Goal: Information Seeking & Learning: Understand process/instructions

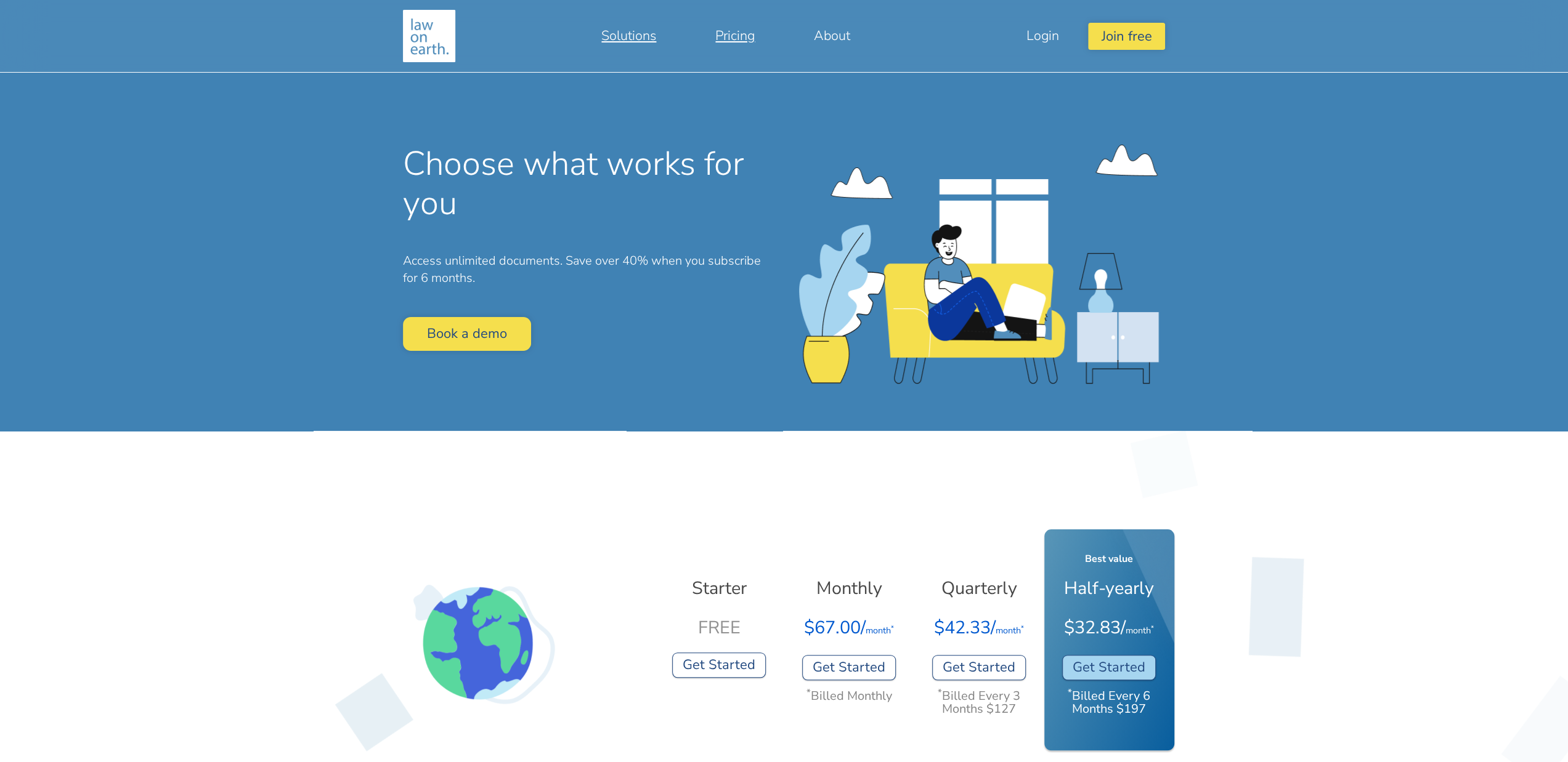
click at [633, 33] on link "Solutions" at bounding box center [628, 36] width 114 height 30
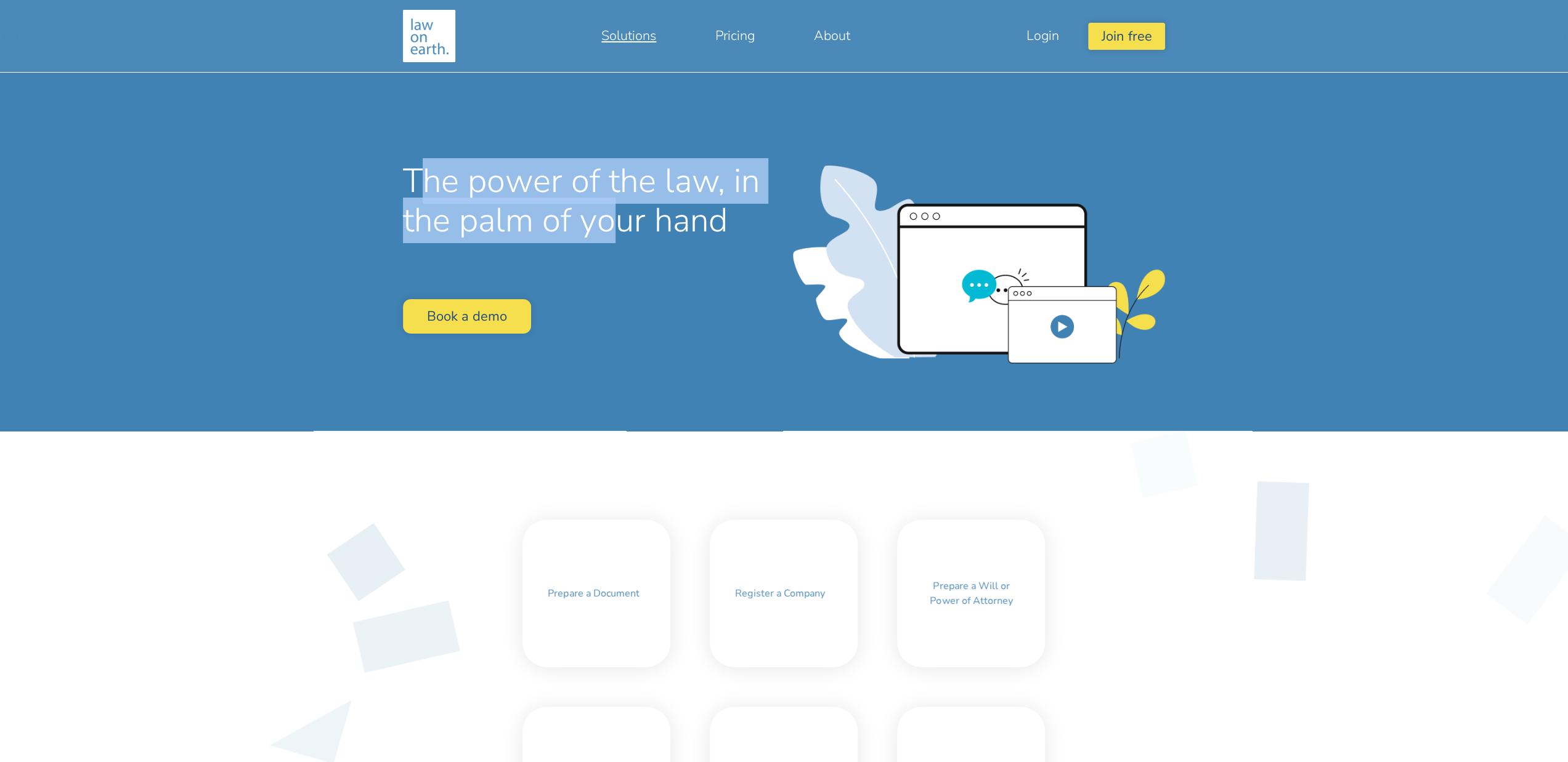
drag, startPoint x: 520, startPoint y: 202, endPoint x: 619, endPoint y: 215, distance: 99.8
click at [619, 215] on h1 "The power of the law, in the palm of your hand" at bounding box center [588, 201] width 372 height 79
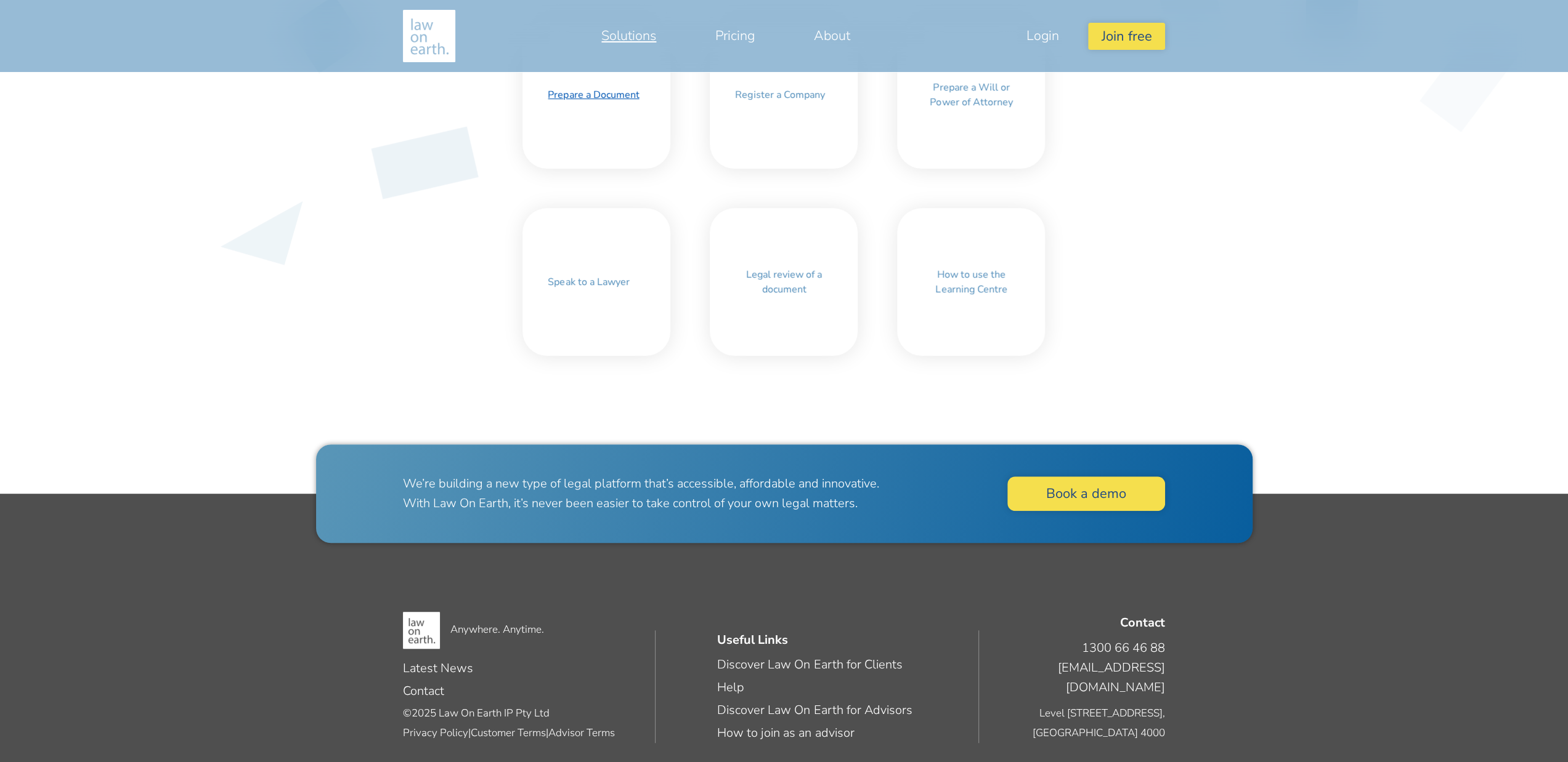
scroll to position [508, 0]
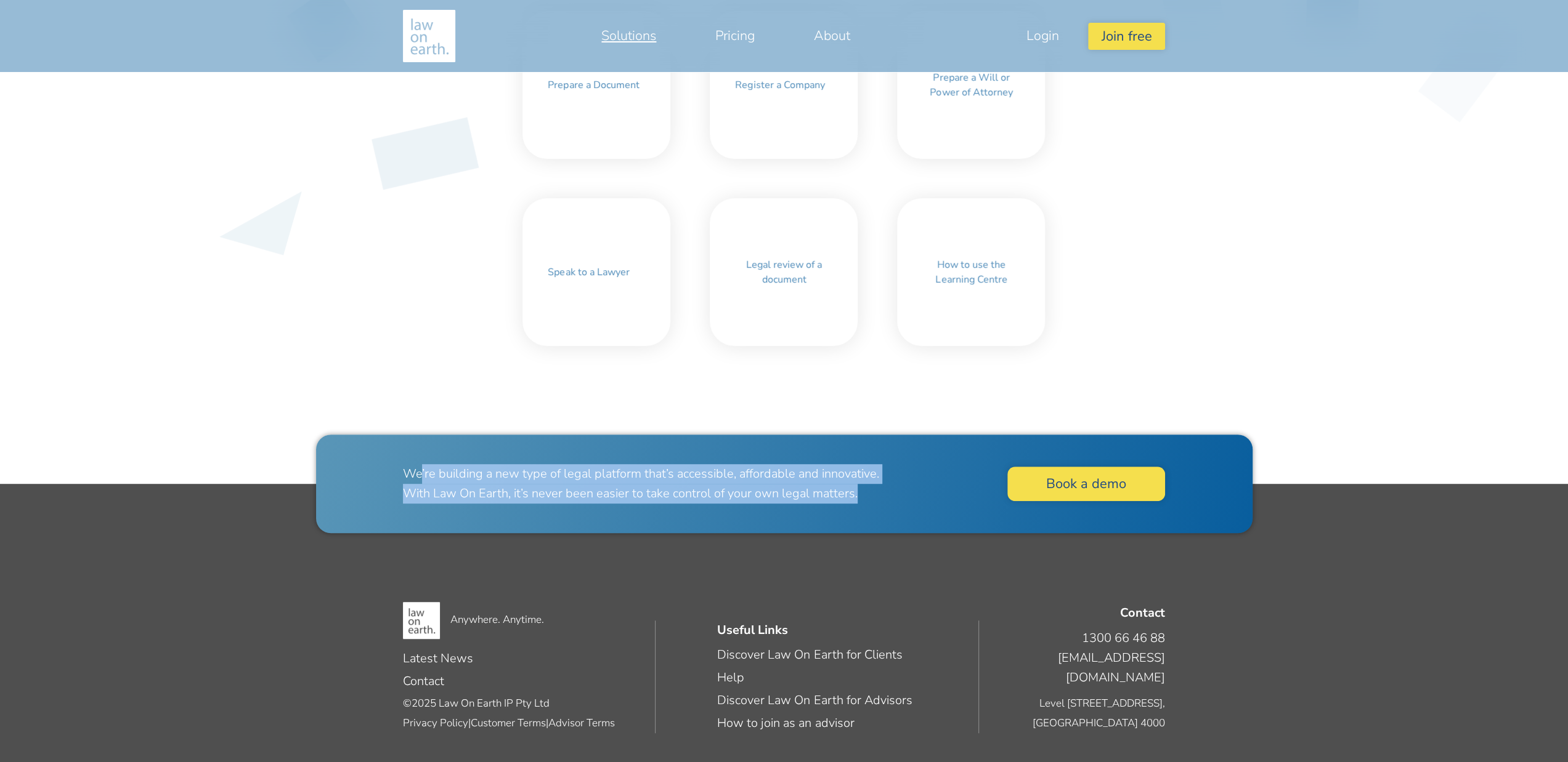
drag, startPoint x: 421, startPoint y: 455, endPoint x: 885, endPoint y: 491, distance: 465.4
click at [885, 491] on div "We’re building a new type of legal platform that’s accessible, affordable and i…" at bounding box center [784, 484] width 936 height 99
click at [695, 478] on p "We’re building a new type of legal platform that’s accessible, affordable and i…" at bounding box center [652, 484] width 501 height 39
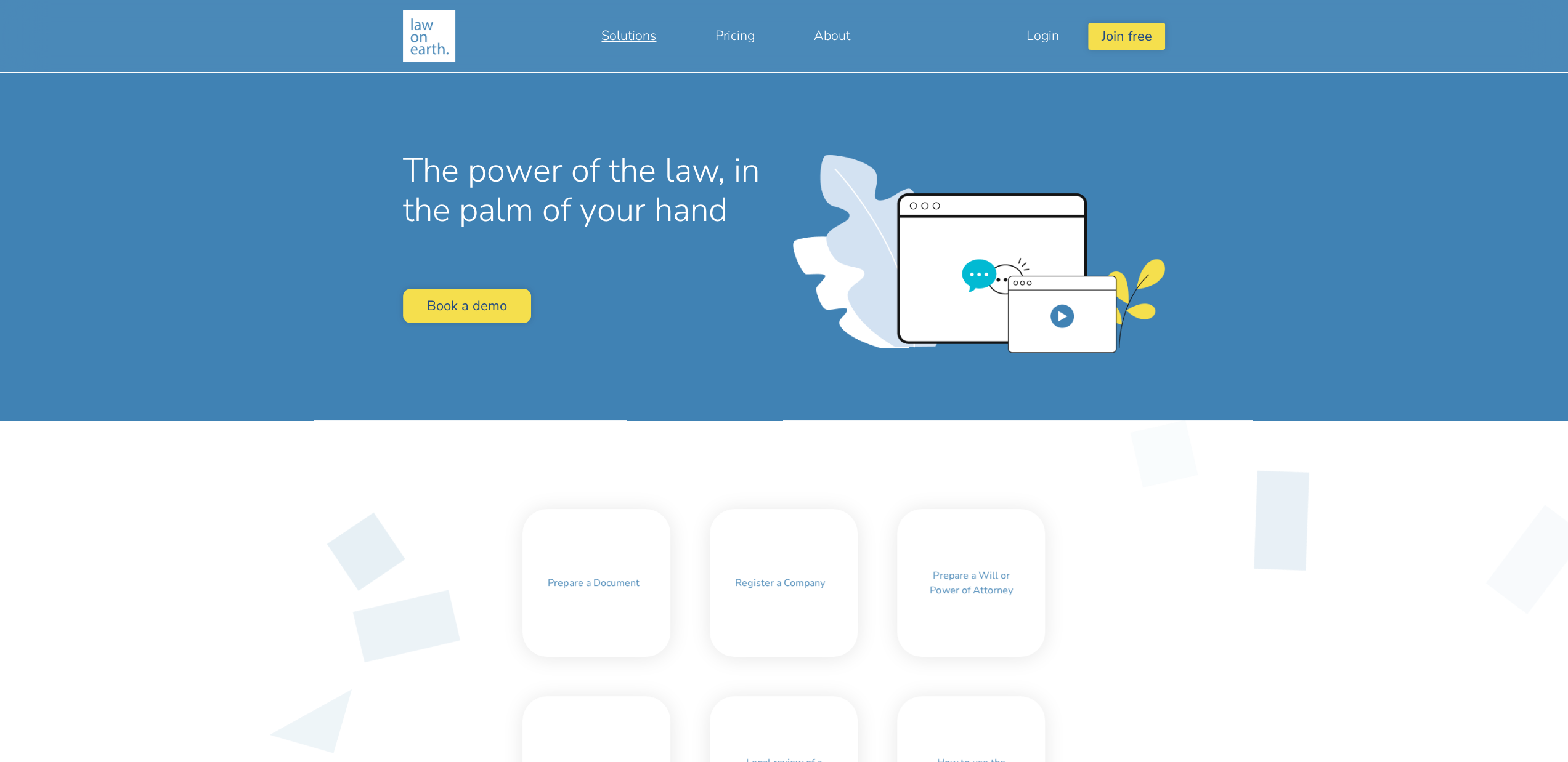
scroll to position [0, 0]
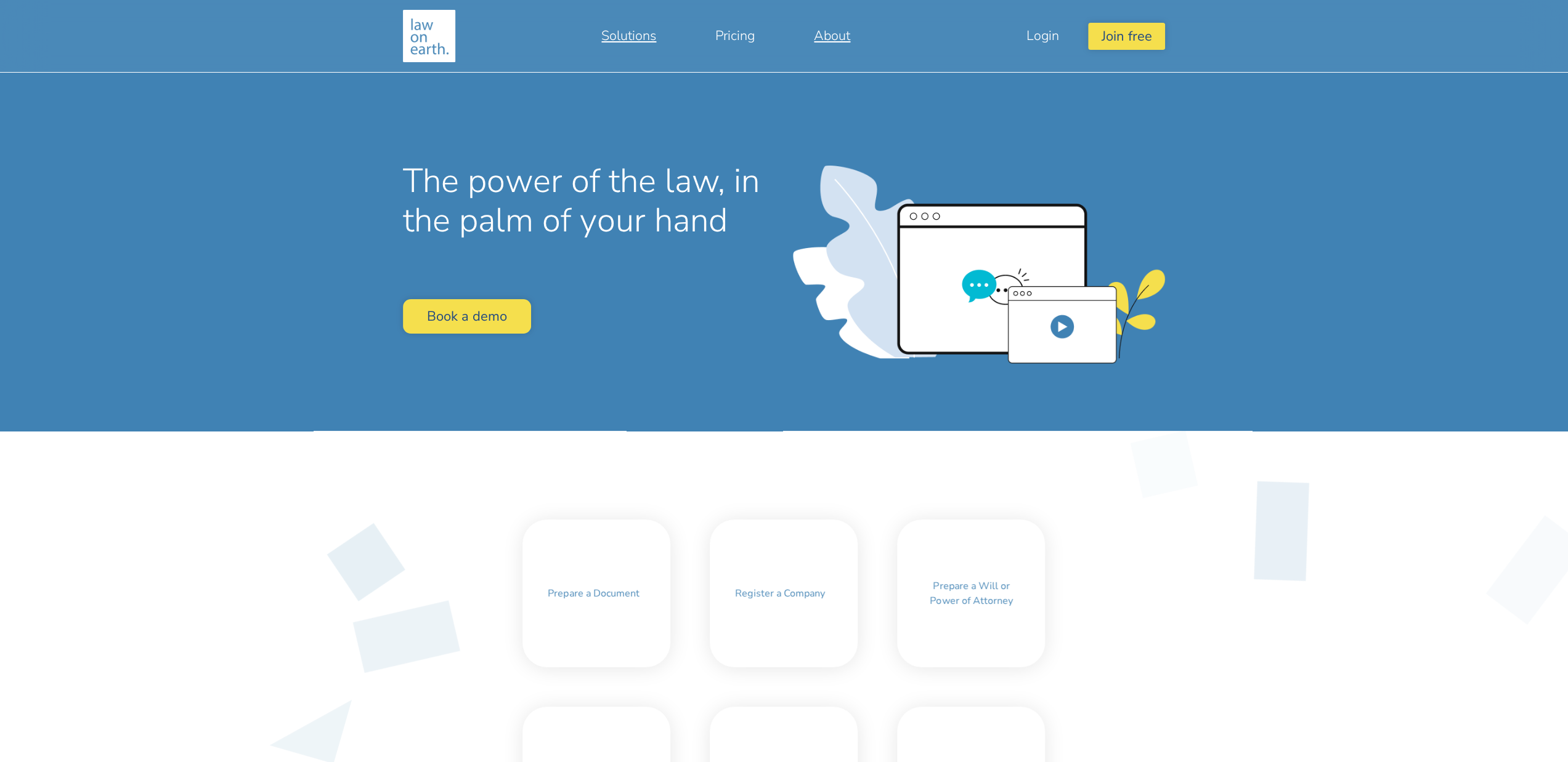
click at [837, 35] on link "About" at bounding box center [832, 36] width 96 height 30
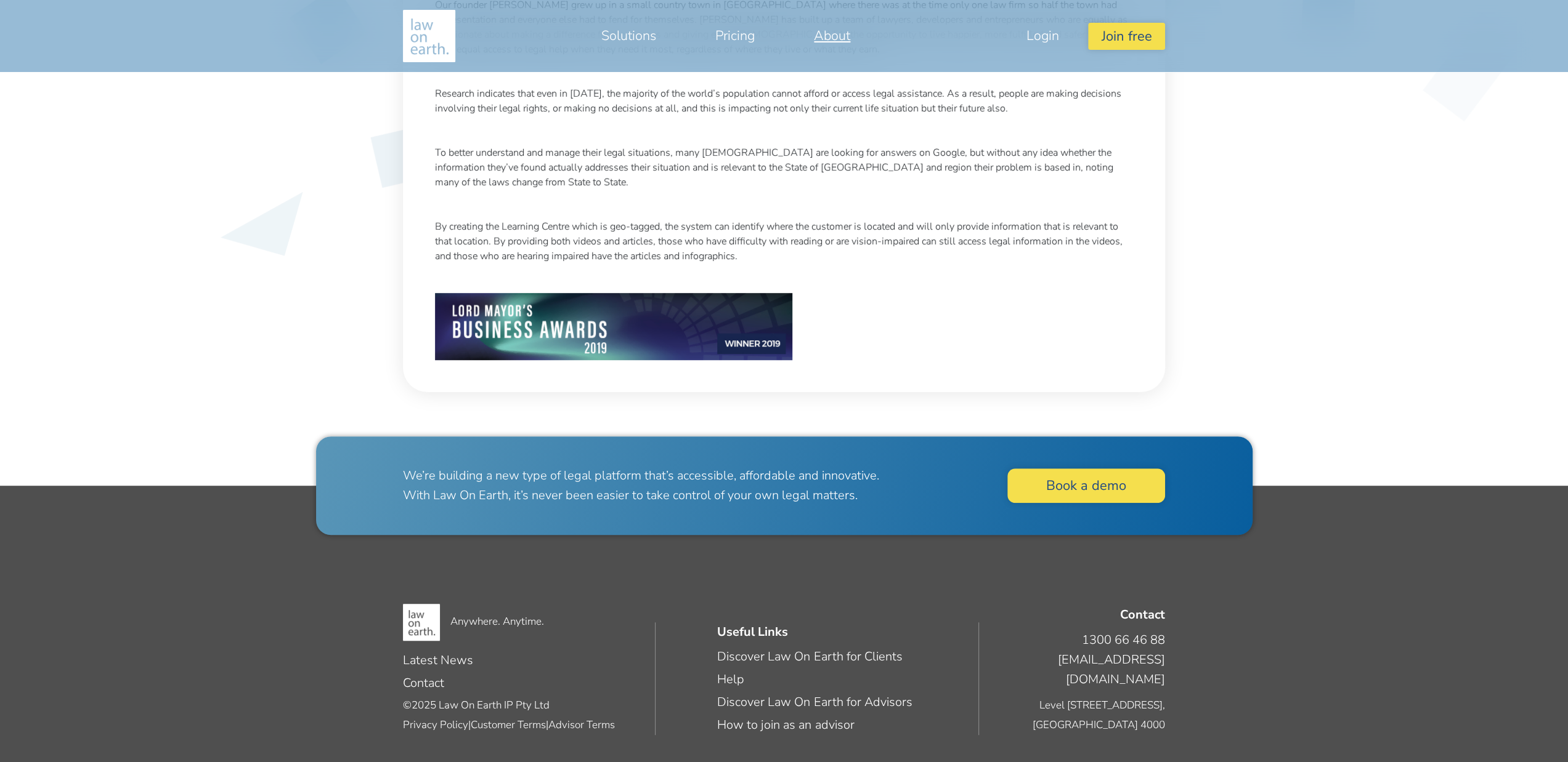
scroll to position [512, 0]
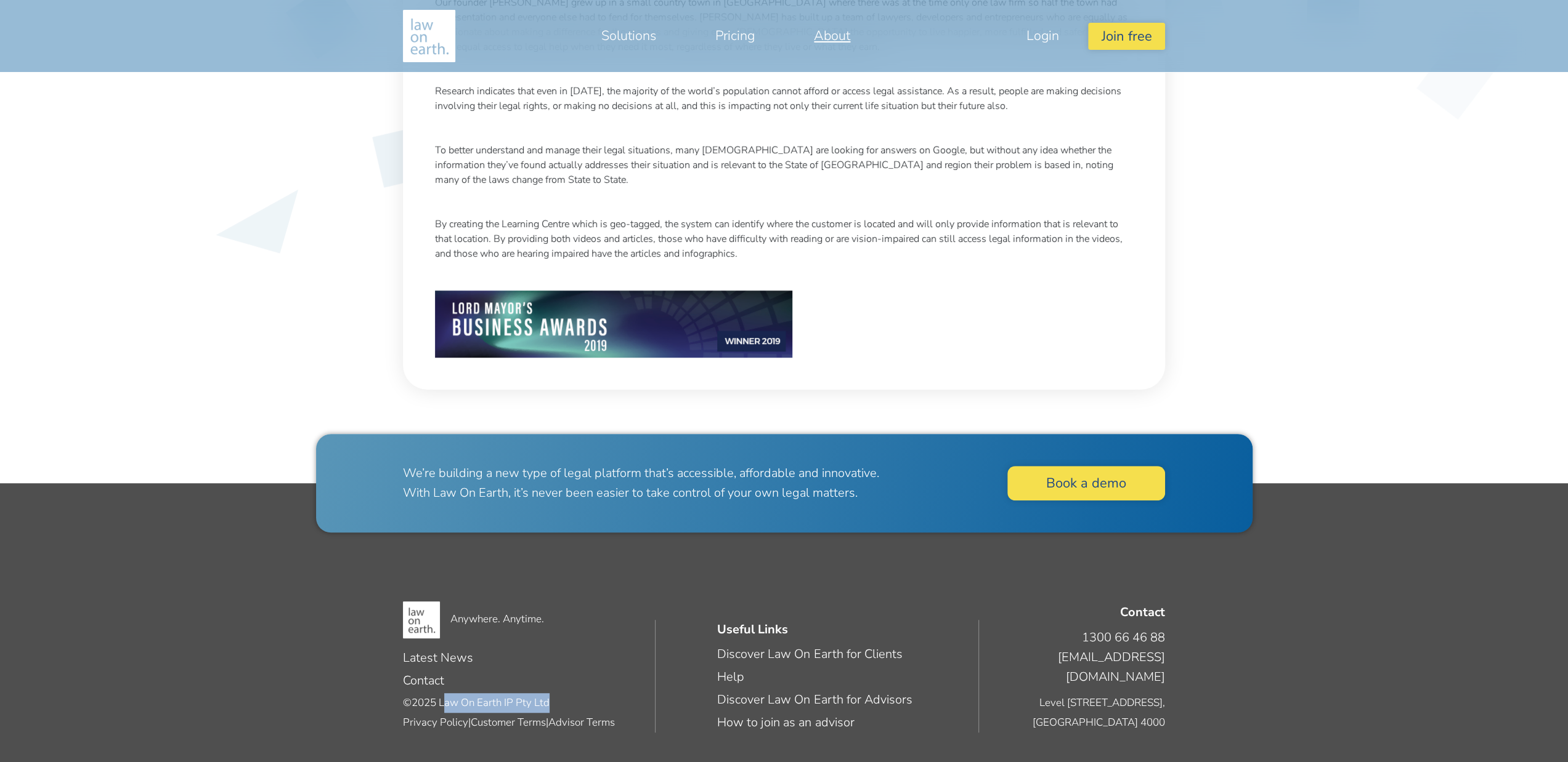
drag, startPoint x: 446, startPoint y: 695, endPoint x: 567, endPoint y: 695, distance: 121.0
click at [567, 695] on p "© 2025 Law On Earth IP Pty Ltd Privacy Policy | Customer Terms | Advisor Terms" at bounding box center [523, 713] width 242 height 39
click at [536, 695] on p "© 2025 Law On Earth IP Pty Ltd Privacy Policy | Customer Terms | Advisor Terms" at bounding box center [523, 713] width 242 height 39
drag, startPoint x: 560, startPoint y: 701, endPoint x: 442, endPoint y: 702, distance: 118.0
click at [442, 702] on p "© 2025 Law On Earth IP Pty Ltd Privacy Policy | Customer Terms | Advisor Terms" at bounding box center [523, 713] width 242 height 39
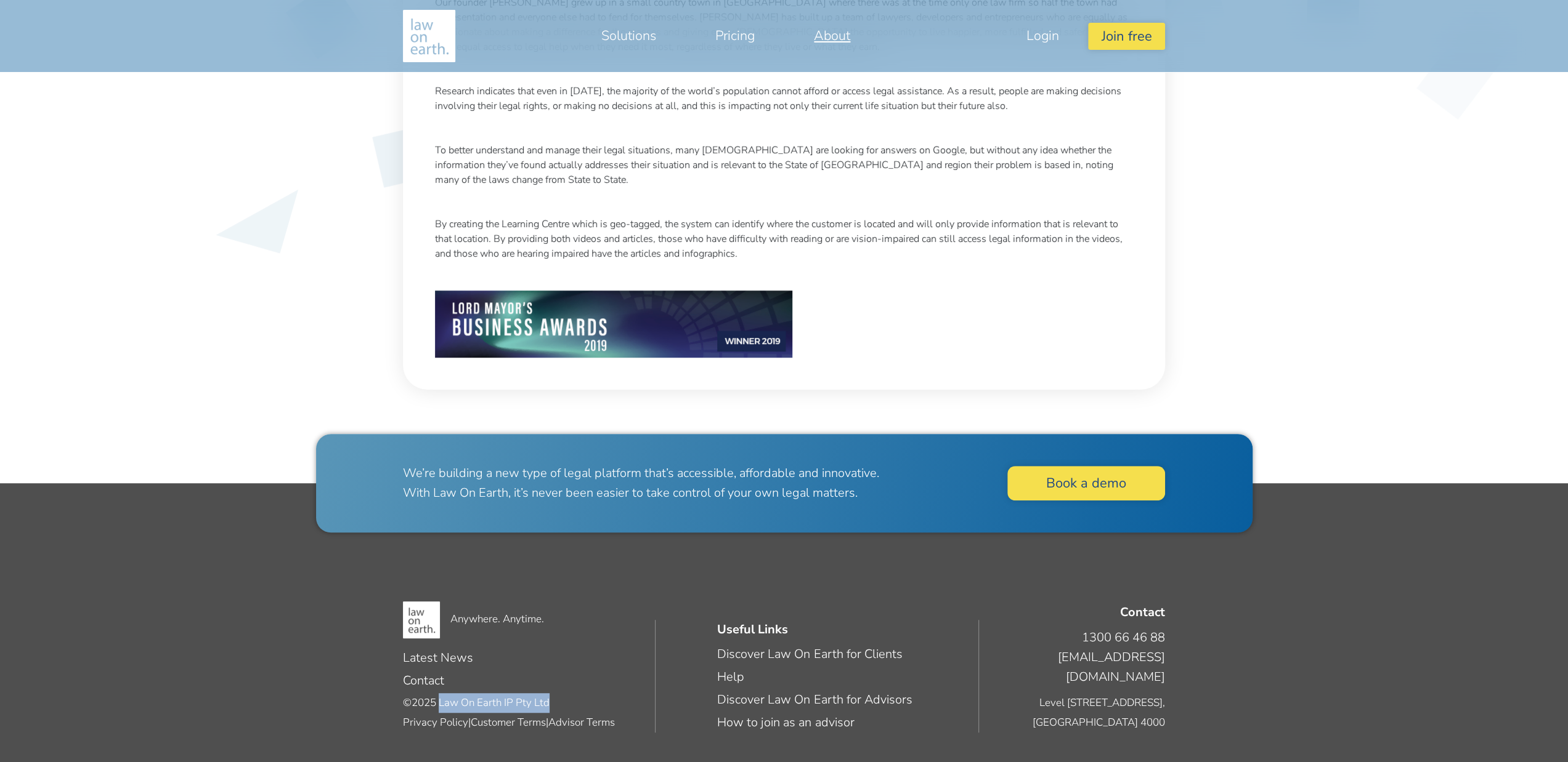
copy p "Law On Earth IP Pty Ltd"
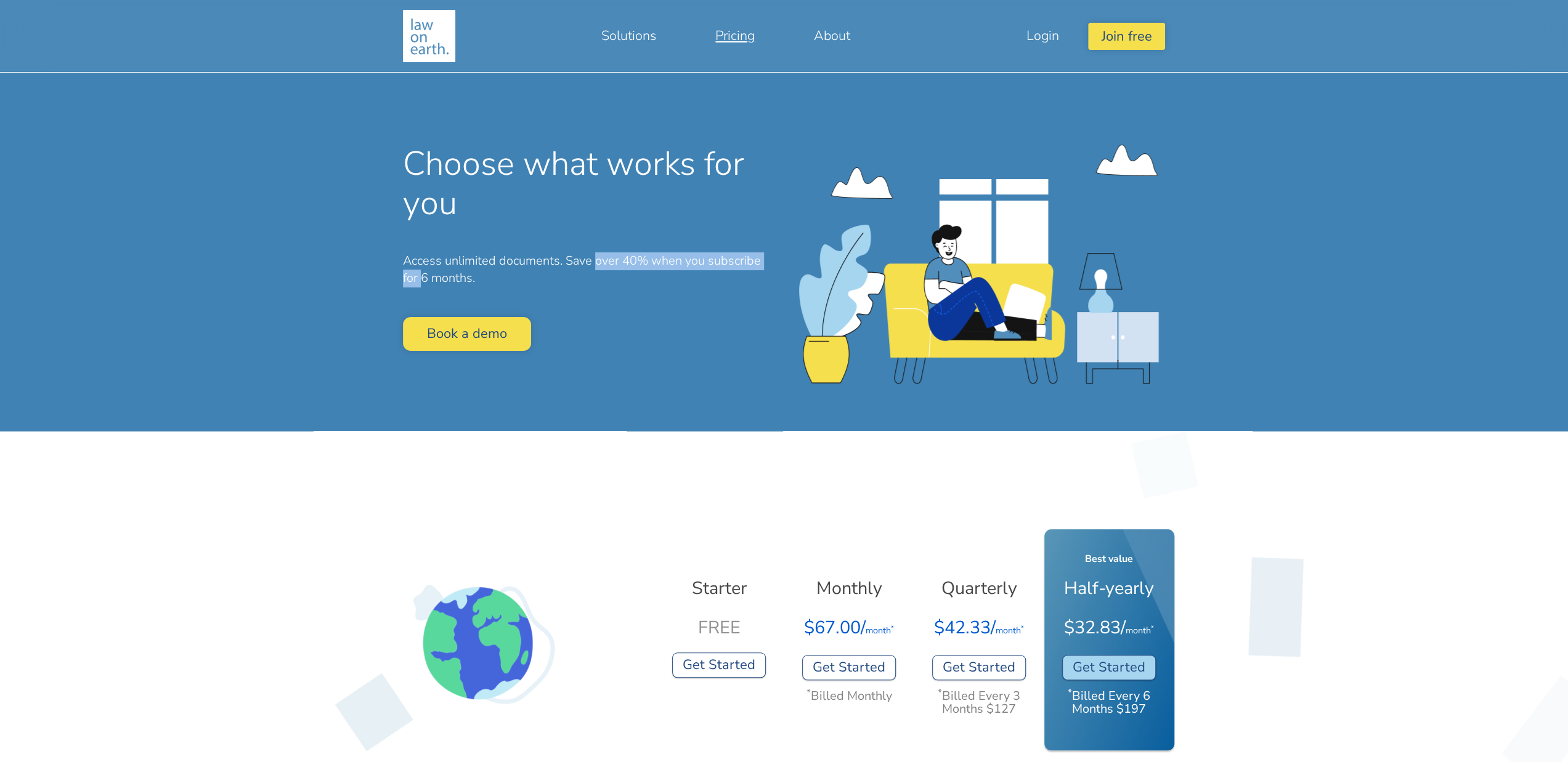
drag, startPoint x: 421, startPoint y: 270, endPoint x: 594, endPoint y: 260, distance: 173.3
click at [594, 260] on p "Access unlimited documents. Save over 40% when you subscribe for 6 months." at bounding box center [588, 270] width 372 height 35
drag, startPoint x: 507, startPoint y: 258, endPoint x: 688, endPoint y: 268, distance: 181.3
click at [688, 268] on p "Access unlimited documents. Save over 40% when you subscribe for 6 months." at bounding box center [588, 270] width 372 height 35
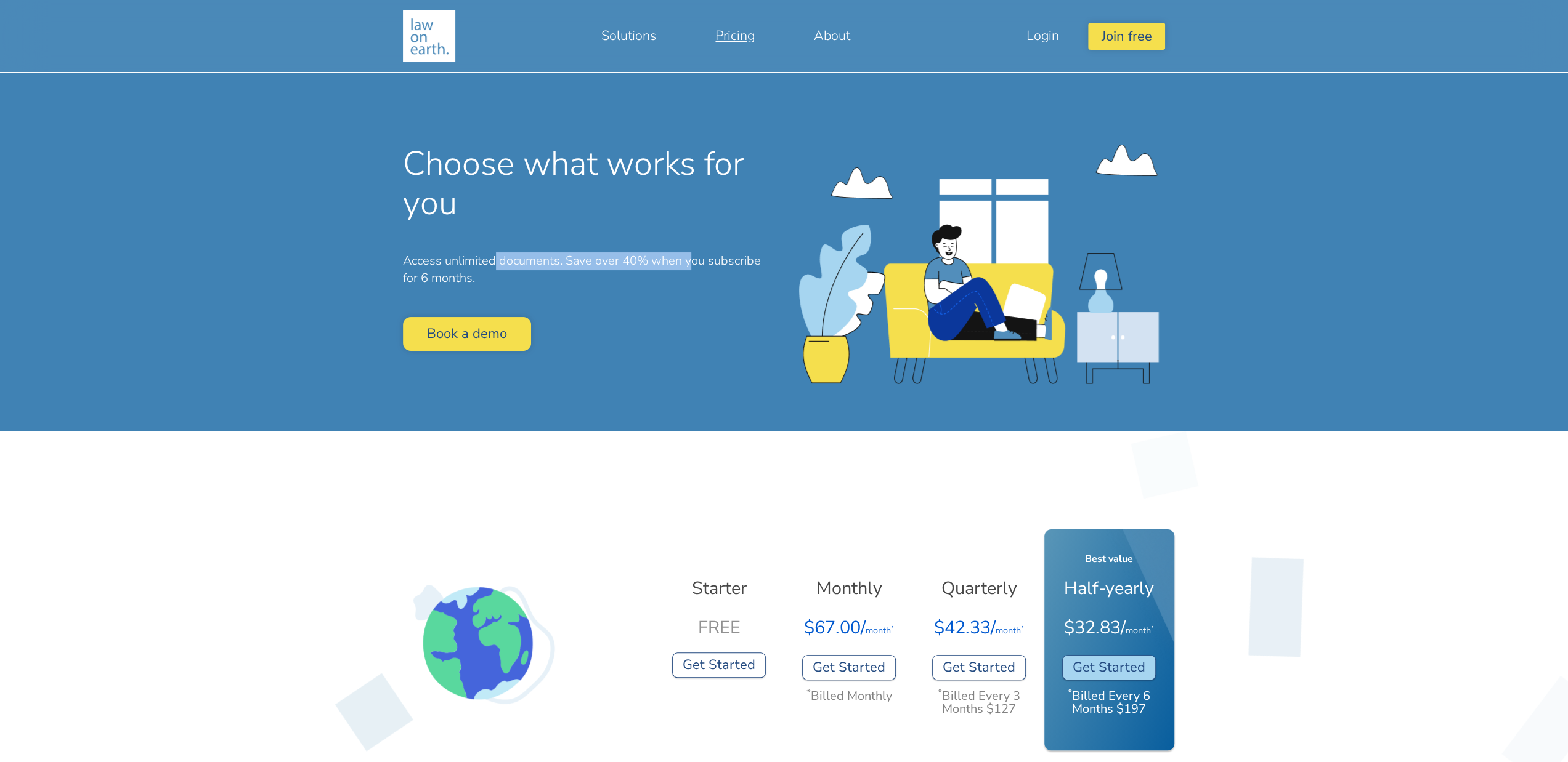
click at [688, 268] on p "Access unlimited documents. Save over 40% when you subscribe for 6 months." at bounding box center [588, 270] width 372 height 35
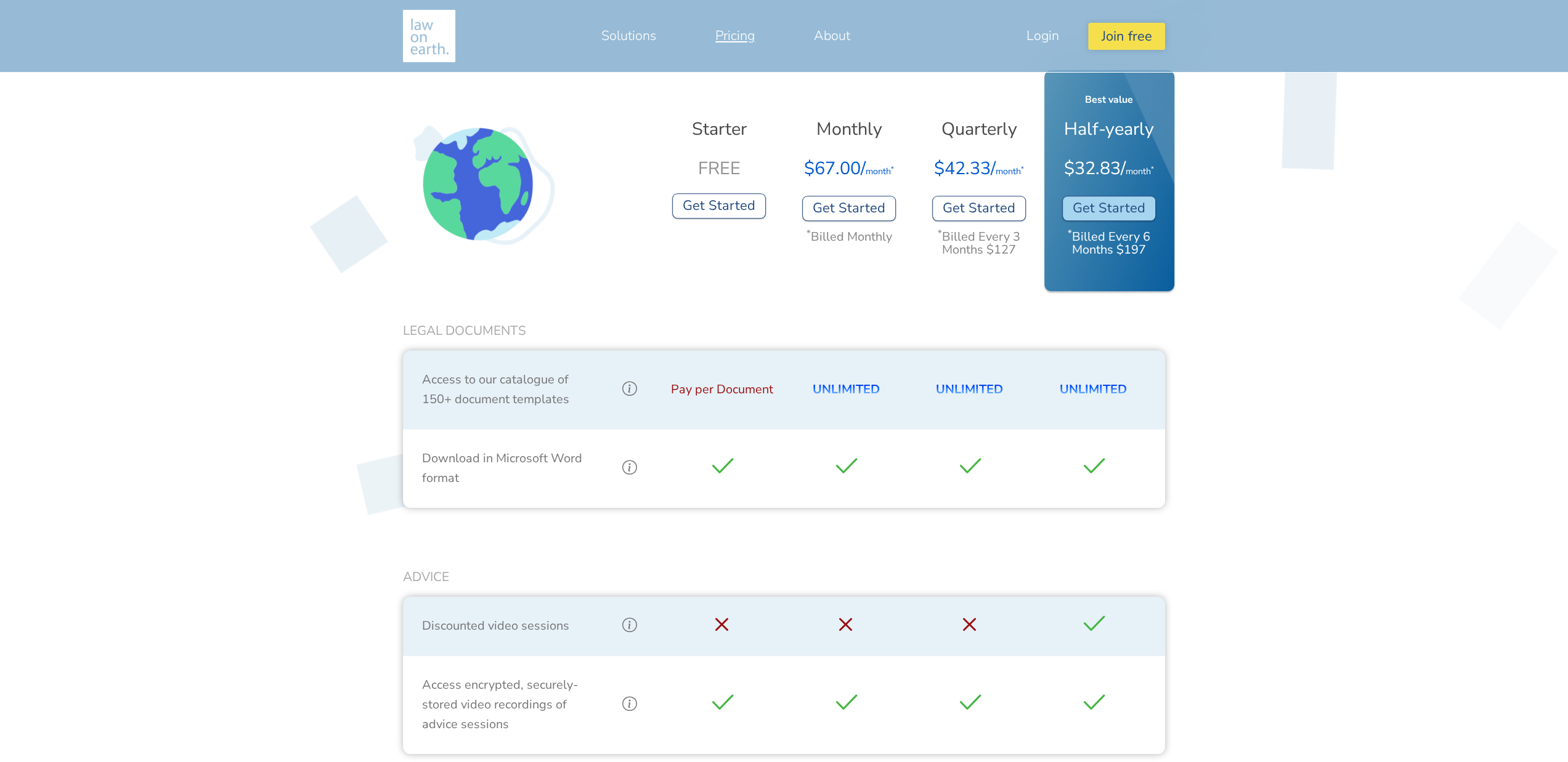
scroll to position [493, 0]
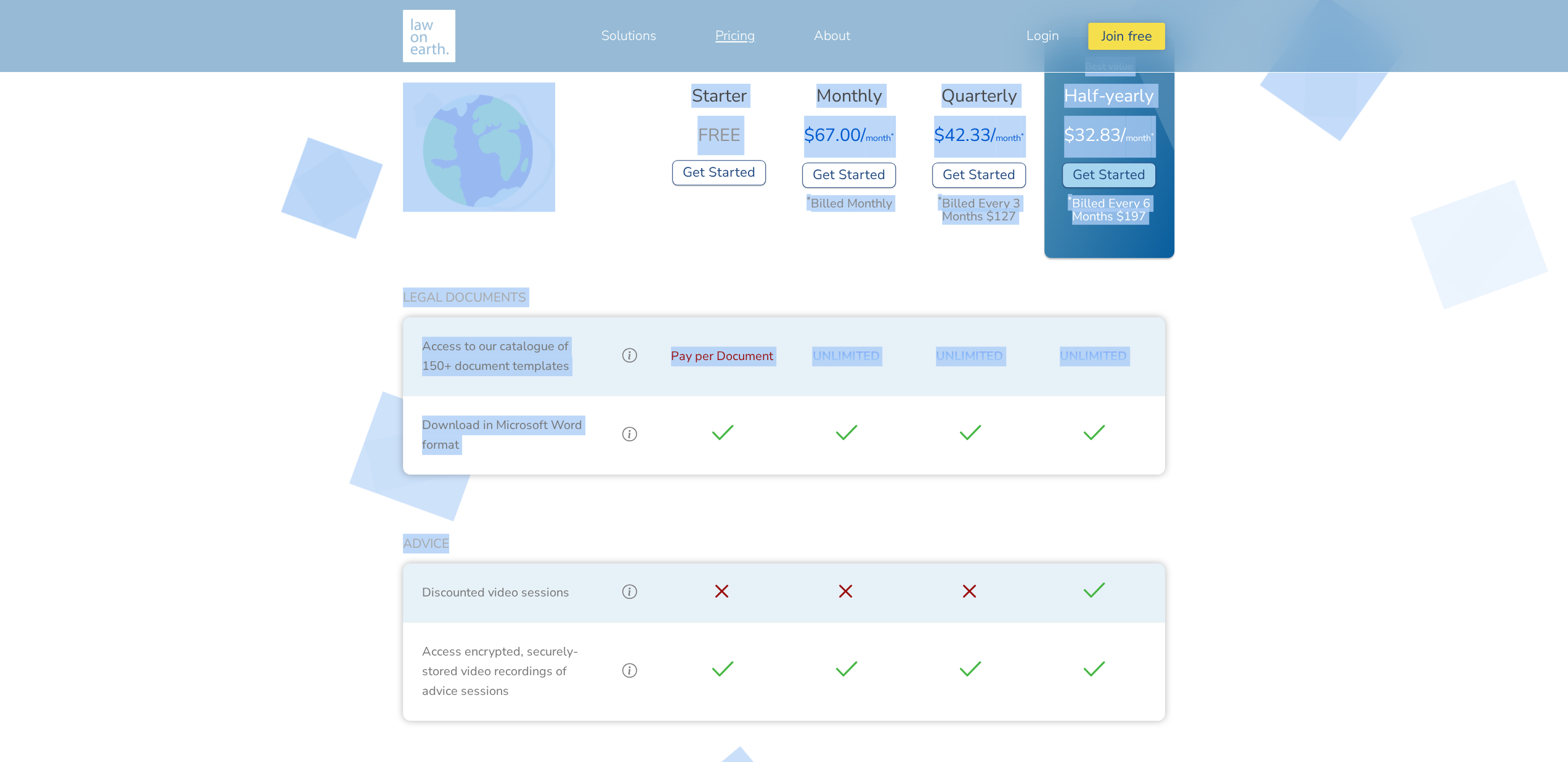
drag, startPoint x: 549, startPoint y: 547, endPoint x: 558, endPoint y: 548, distance: 9.1
click at [558, 548] on div "Best value Starter FREE Get Started Best value Monthly $67.00/ month * Get Star…" at bounding box center [784, 645] width 1568 height 1412
click at [559, 550] on p "Advice" at bounding box center [784, 544] width 762 height 20
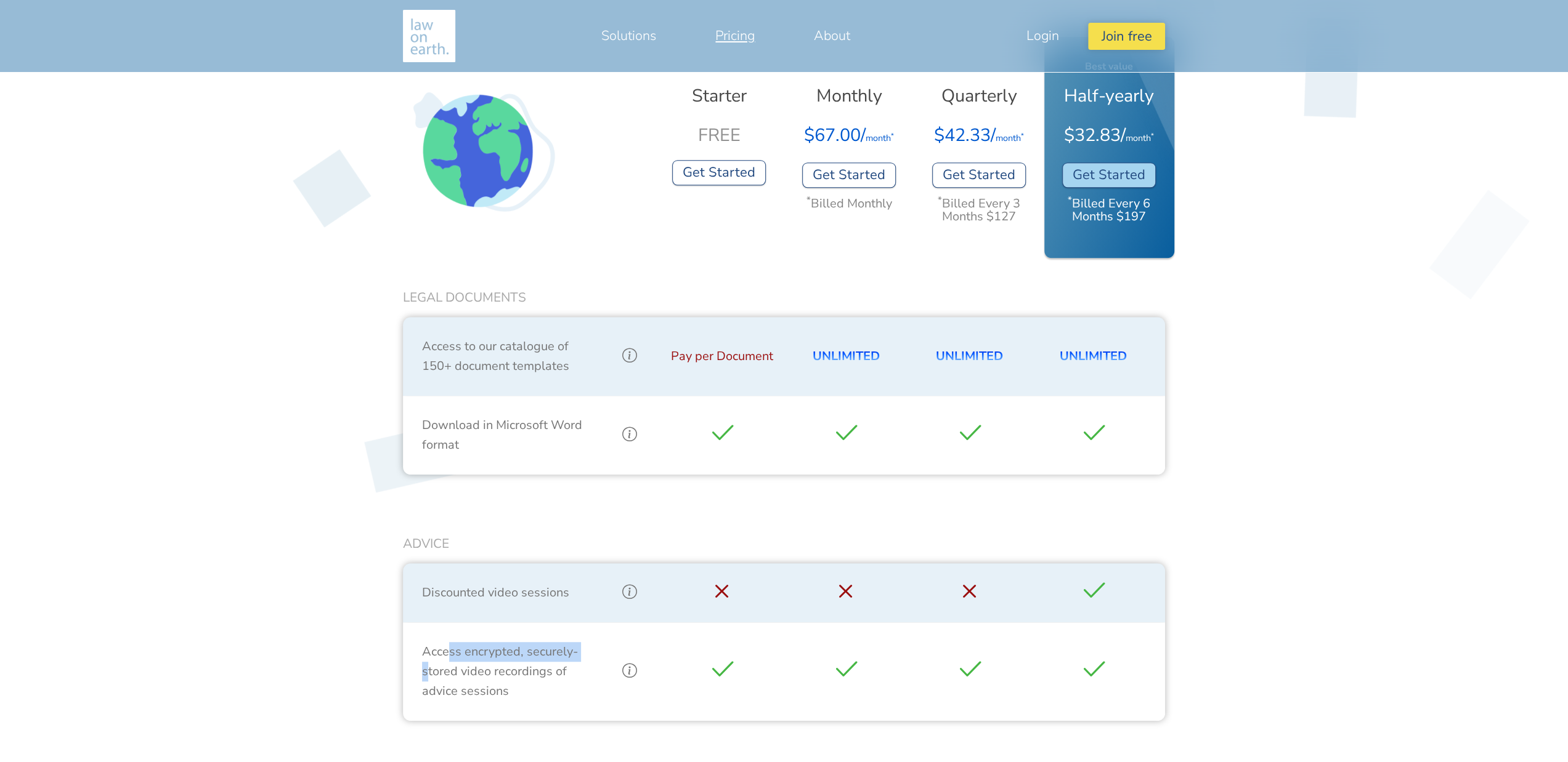
drag, startPoint x: 425, startPoint y: 663, endPoint x: 451, endPoint y: 662, distance: 26.0
click at [451, 662] on div "Access encrypted, securely-stored video recordings of advice sessions" at bounding box center [505, 672] width 185 height 79
click at [449, 661] on div "Access encrypted, securely-stored video recordings of advice sessions" at bounding box center [505, 672] width 185 height 79
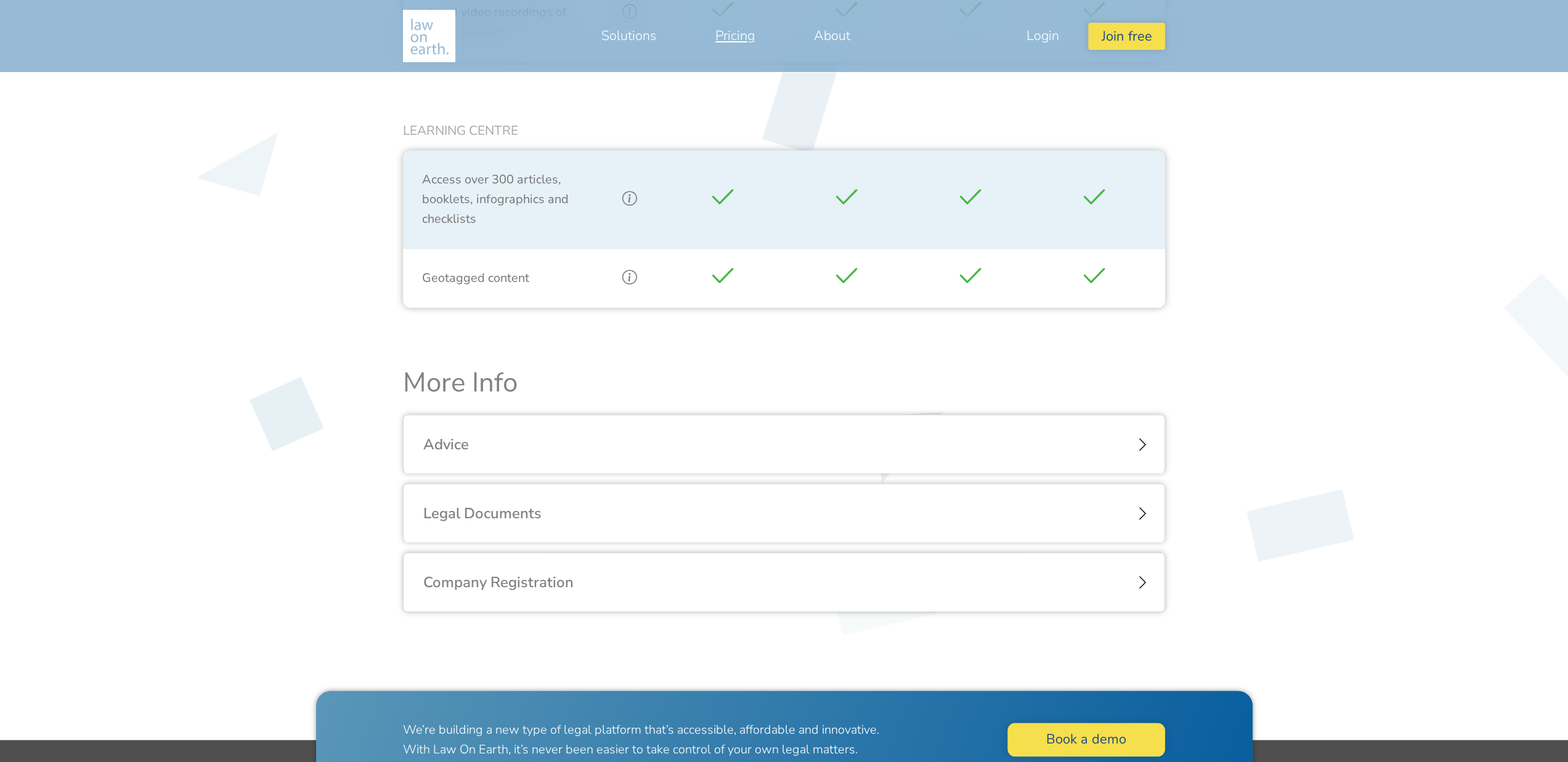
scroll to position [1170, 0]
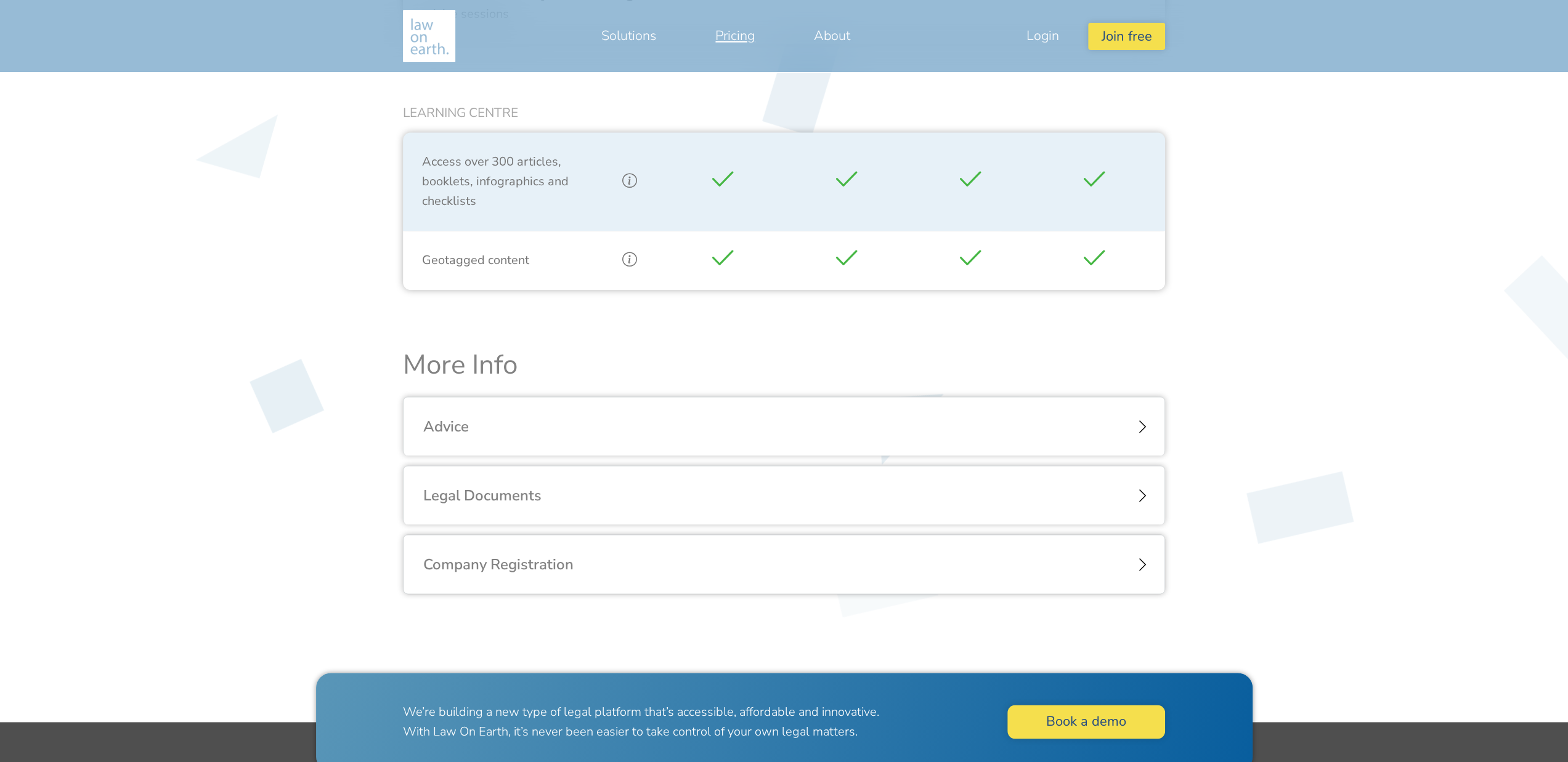
click at [1139, 419] on div "Advice" at bounding box center [784, 427] width 760 height 59
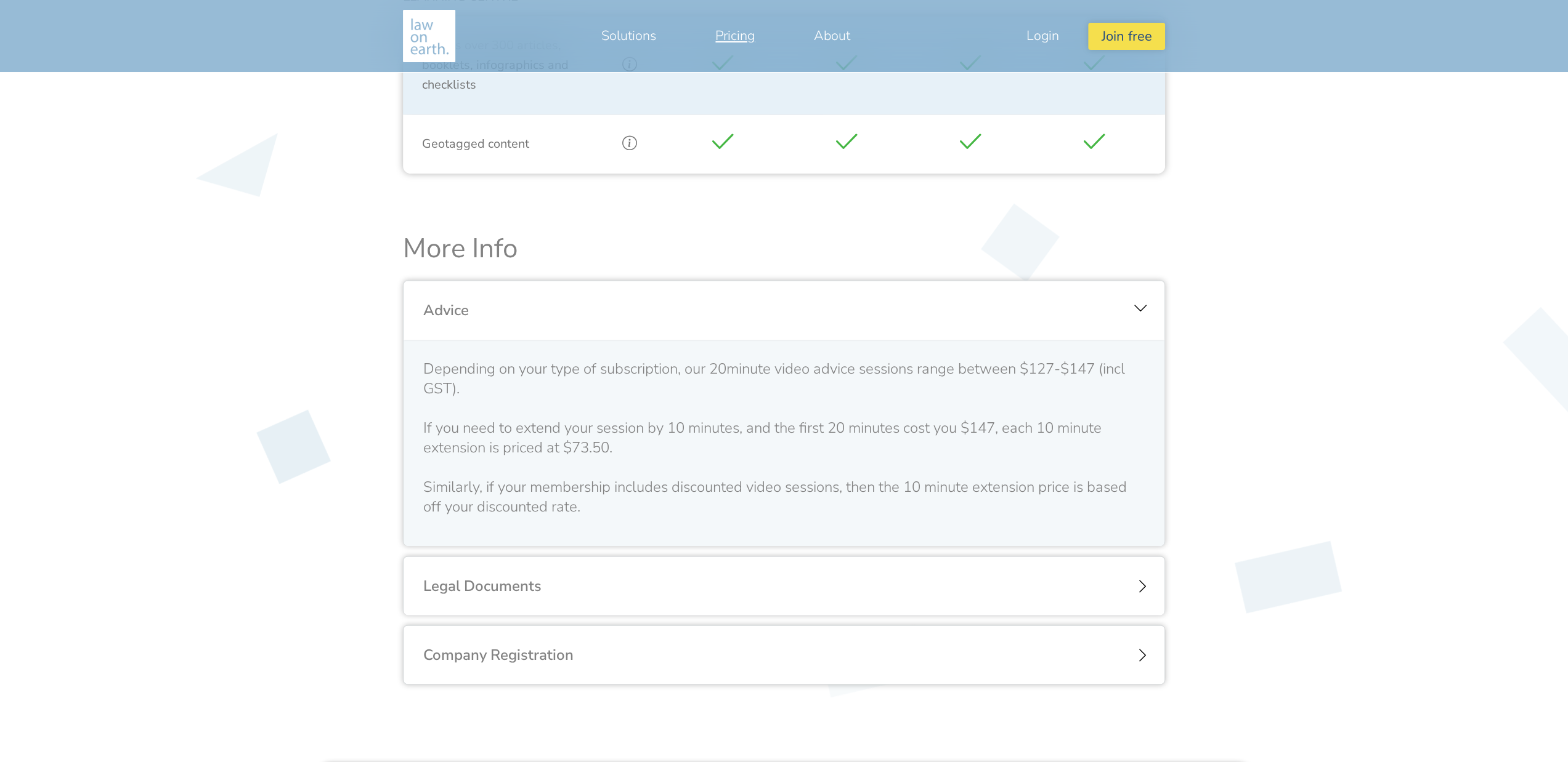
scroll to position [1305, 0]
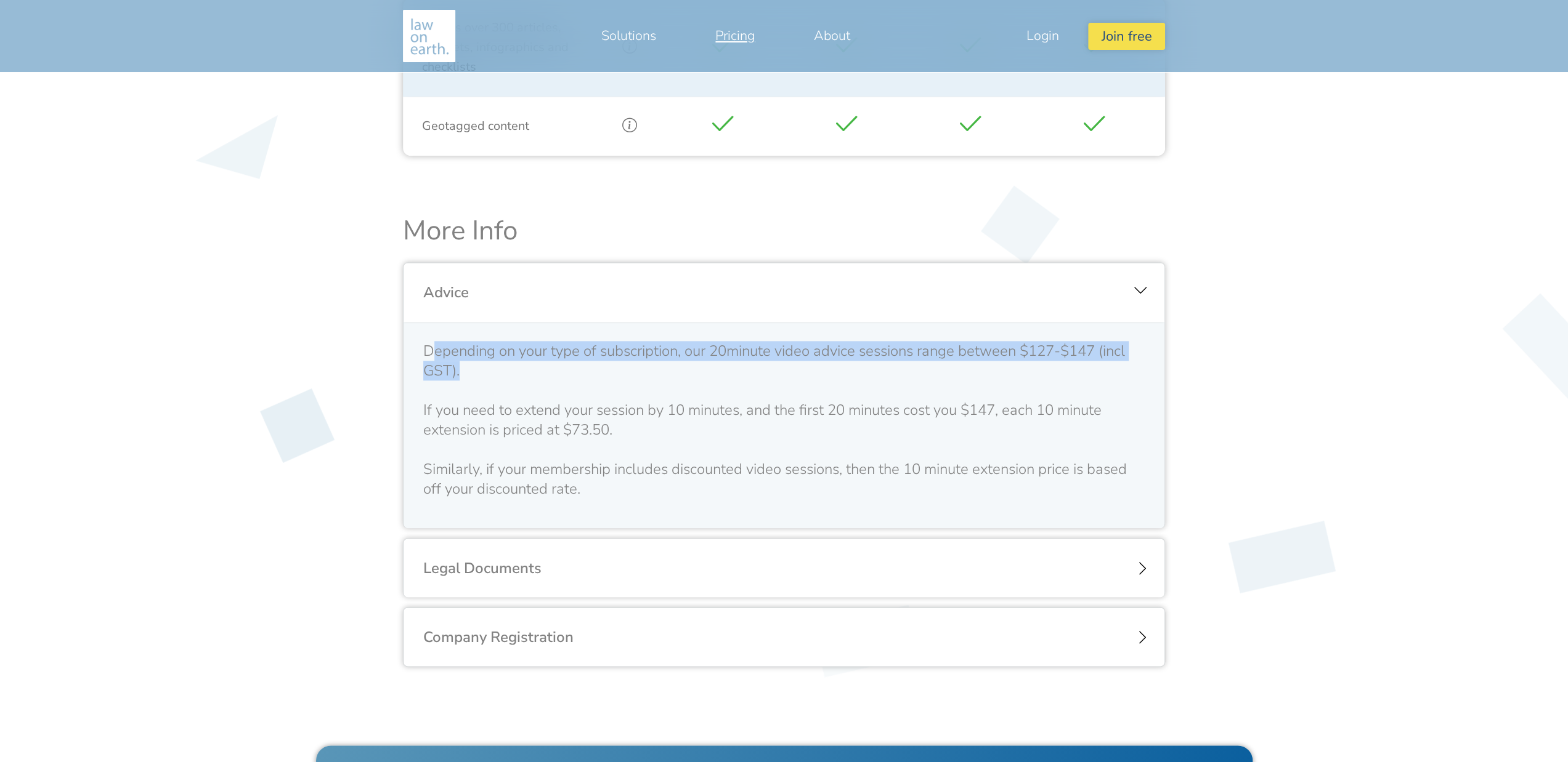
drag, startPoint x: 429, startPoint y: 349, endPoint x: 538, endPoint y: 370, distance: 111.0
click at [538, 370] on p "Depending on your type of subscription, our 20minute video advice sessions rang…" at bounding box center [784, 420] width 721 height 158
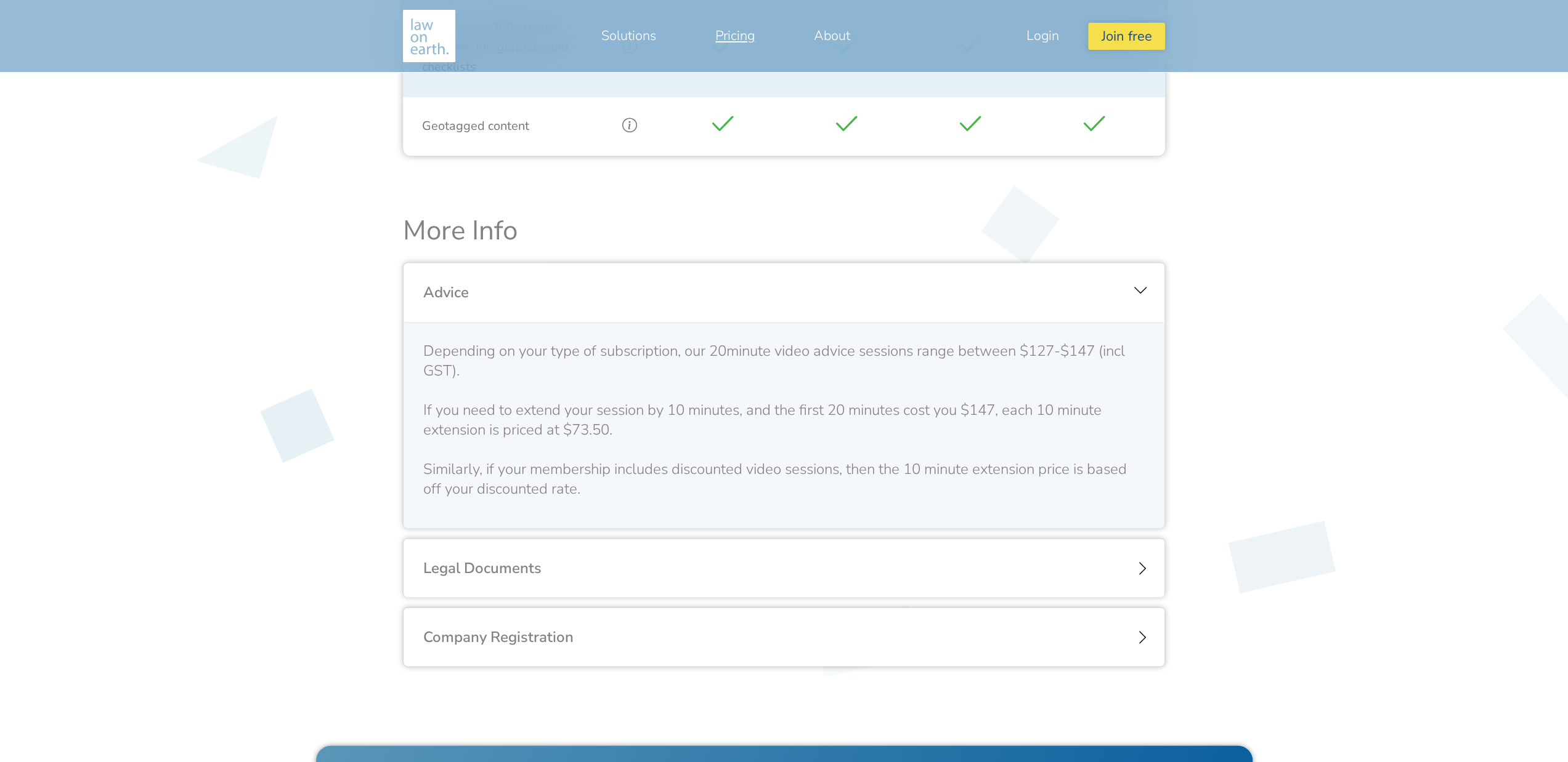
click at [542, 434] on p "Depending on your type of subscription, our 20minute video advice sessions rang…" at bounding box center [784, 420] width 721 height 158
drag, startPoint x: 451, startPoint y: 396, endPoint x: 662, endPoint y: 428, distance: 213.4
click at [662, 428] on p "Depending on your type of subscription, our 20minute video advice sessions rang…" at bounding box center [784, 420] width 721 height 158
drag, startPoint x: 518, startPoint y: 410, endPoint x: 387, endPoint y: 401, distance: 131.3
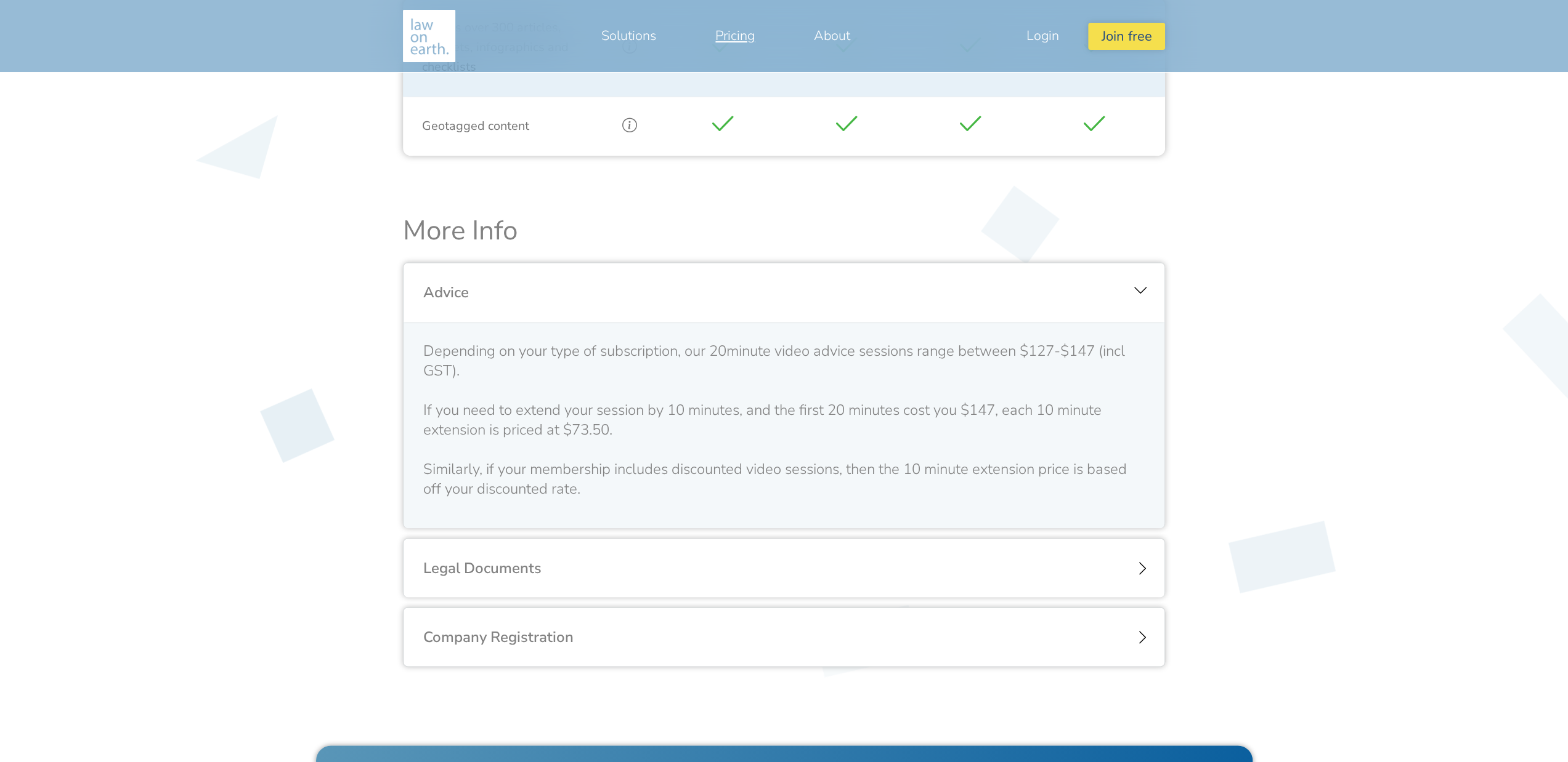
click at [628, 425] on p "Depending on your type of subscription, our 20minute video advice sessions rang…" at bounding box center [784, 420] width 721 height 158
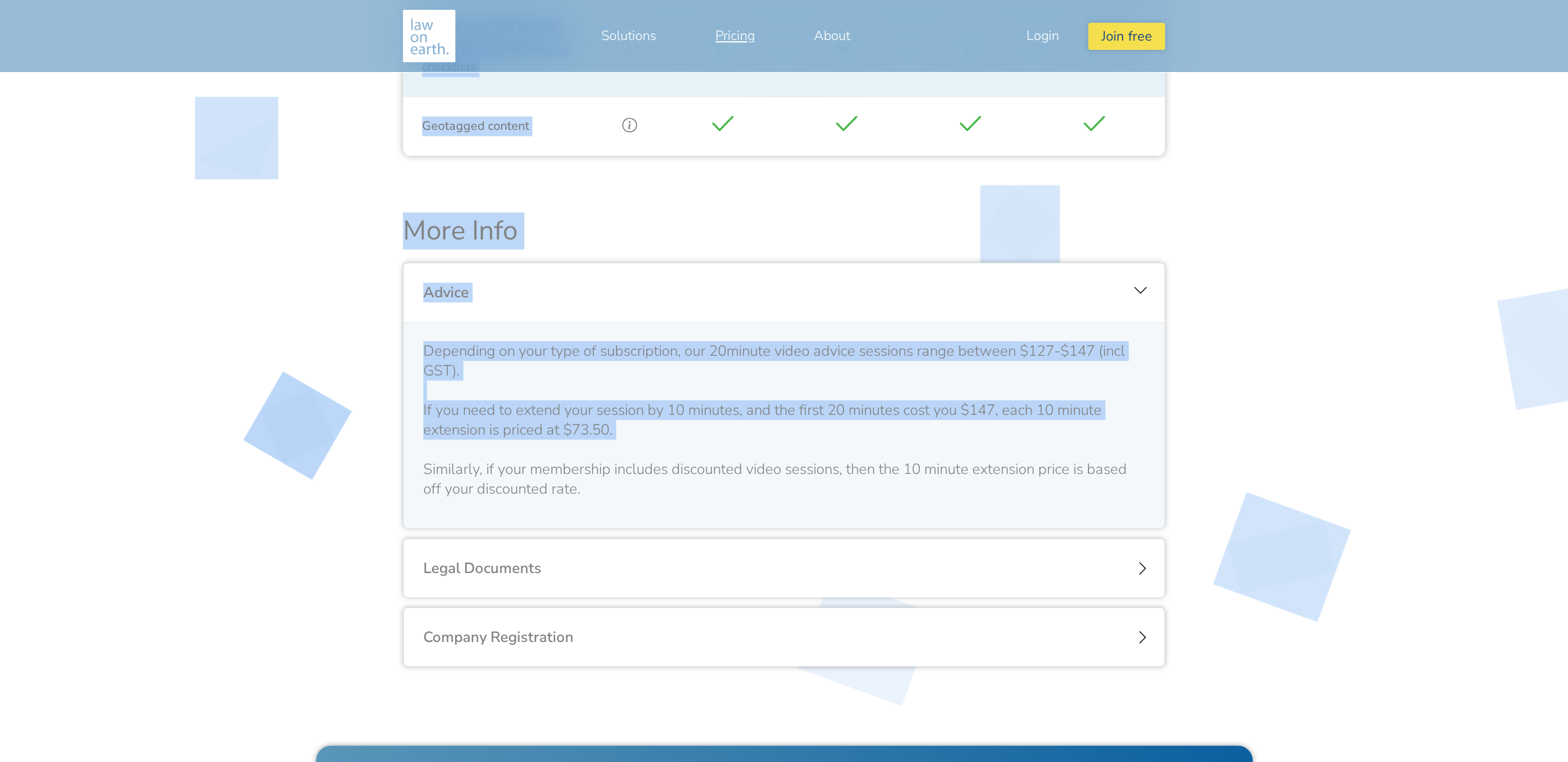
drag, startPoint x: 376, startPoint y: 391, endPoint x: 600, endPoint y: 455, distance: 233.0
click at [600, 455] on p "Depending on your type of subscription, our 20minute video advice sessions rang…" at bounding box center [784, 420] width 721 height 158
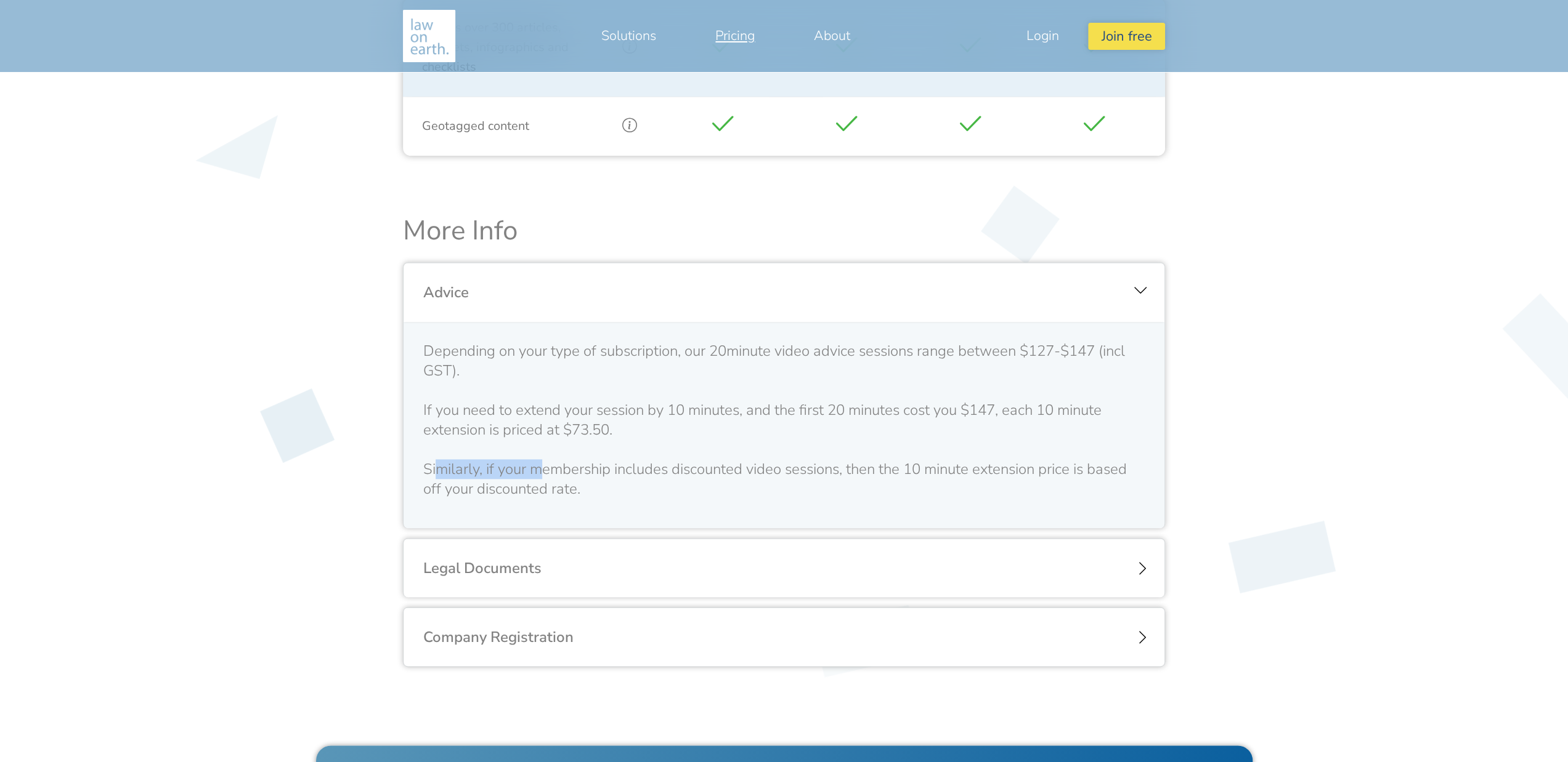
drag, startPoint x: 431, startPoint y: 465, endPoint x: 529, endPoint y: 465, distance: 98.0
click at [529, 465] on p "Depending on your type of subscription, our 20minute video advice sessions rang…" at bounding box center [784, 420] width 721 height 158
click at [510, 557] on div "Legal Documents" at bounding box center [784, 569] width 760 height 59
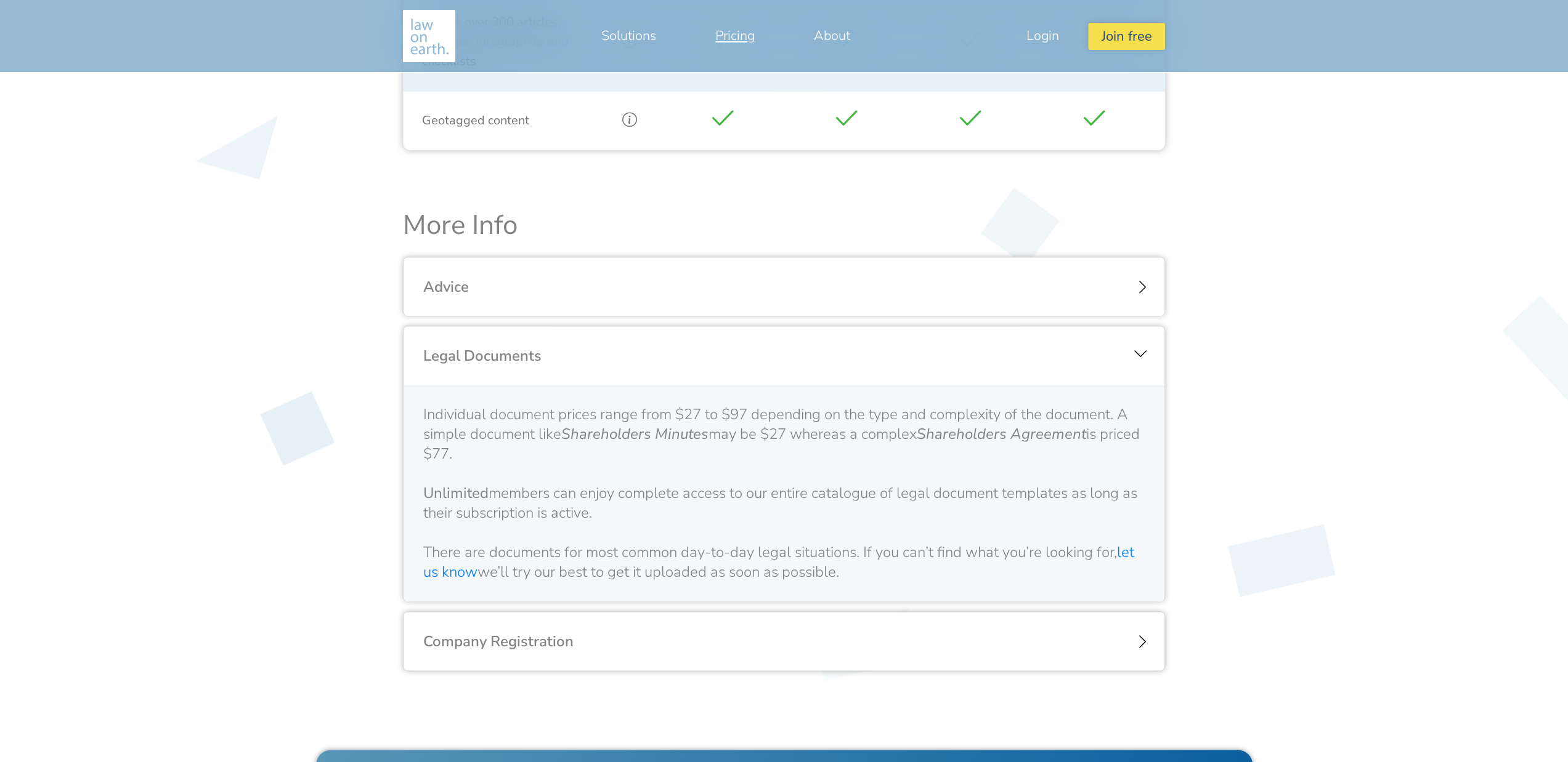
scroll to position [1310, 0]
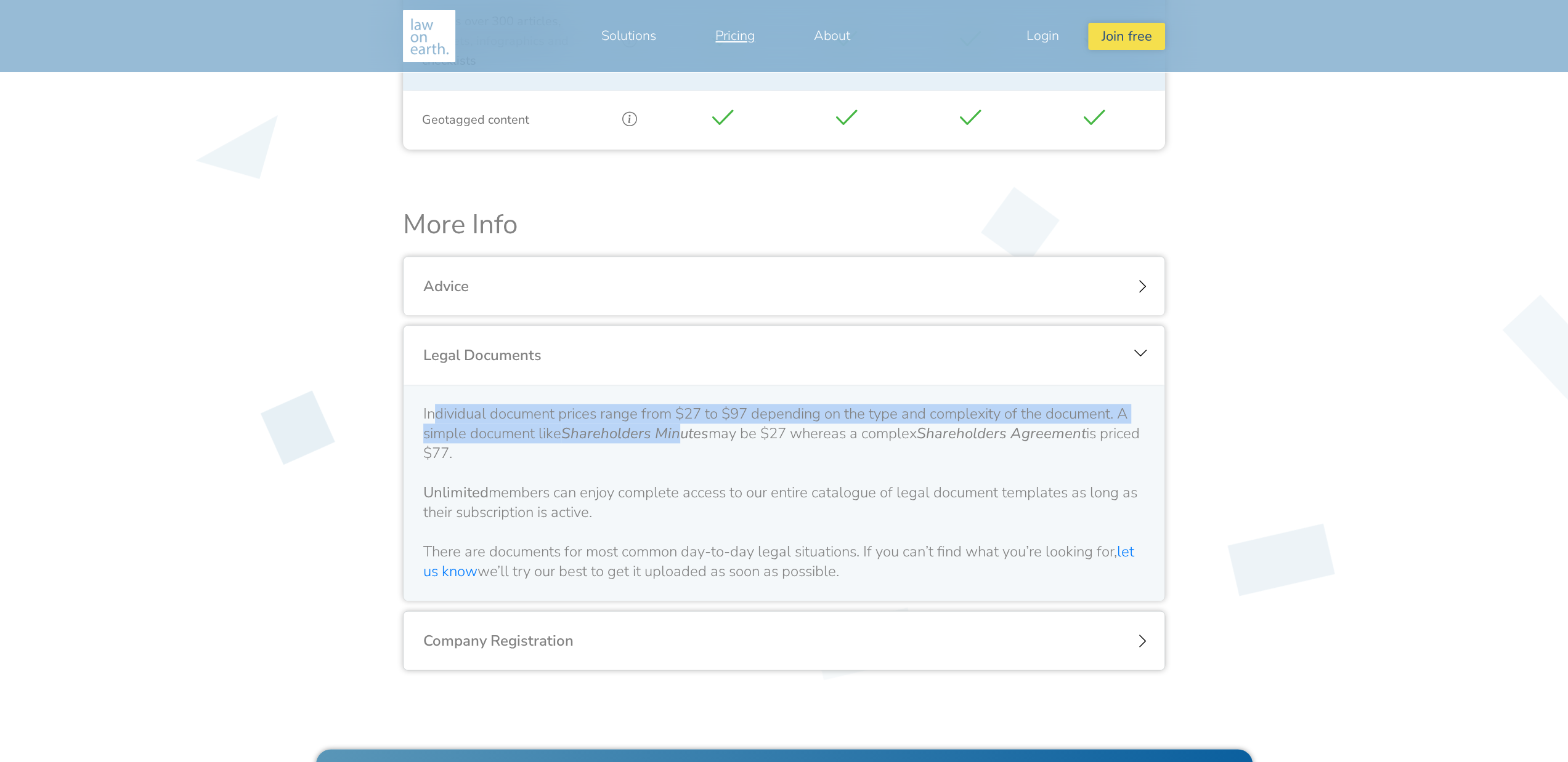
drag, startPoint x: 430, startPoint y: 414, endPoint x: 680, endPoint y: 425, distance: 250.2
click at [680, 425] on div "Individual document prices range from $27 to $97 depending on the type and comp…" at bounding box center [784, 493] width 721 height 177
click at [680, 425] on icon "Shareholders Minutes" at bounding box center [635, 433] width 147 height 20
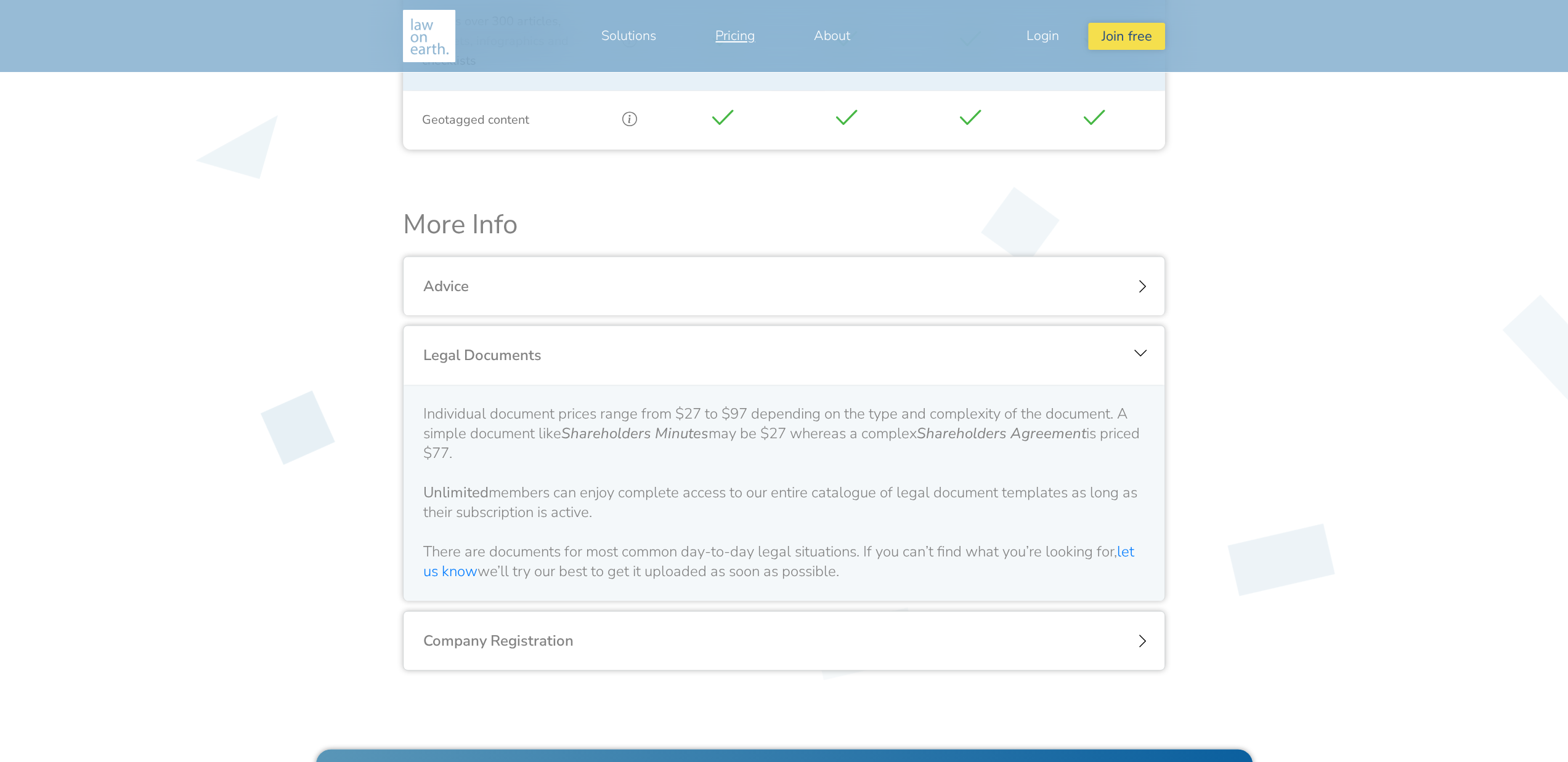
click at [577, 651] on div "Company Registration" at bounding box center [784, 641] width 760 height 59
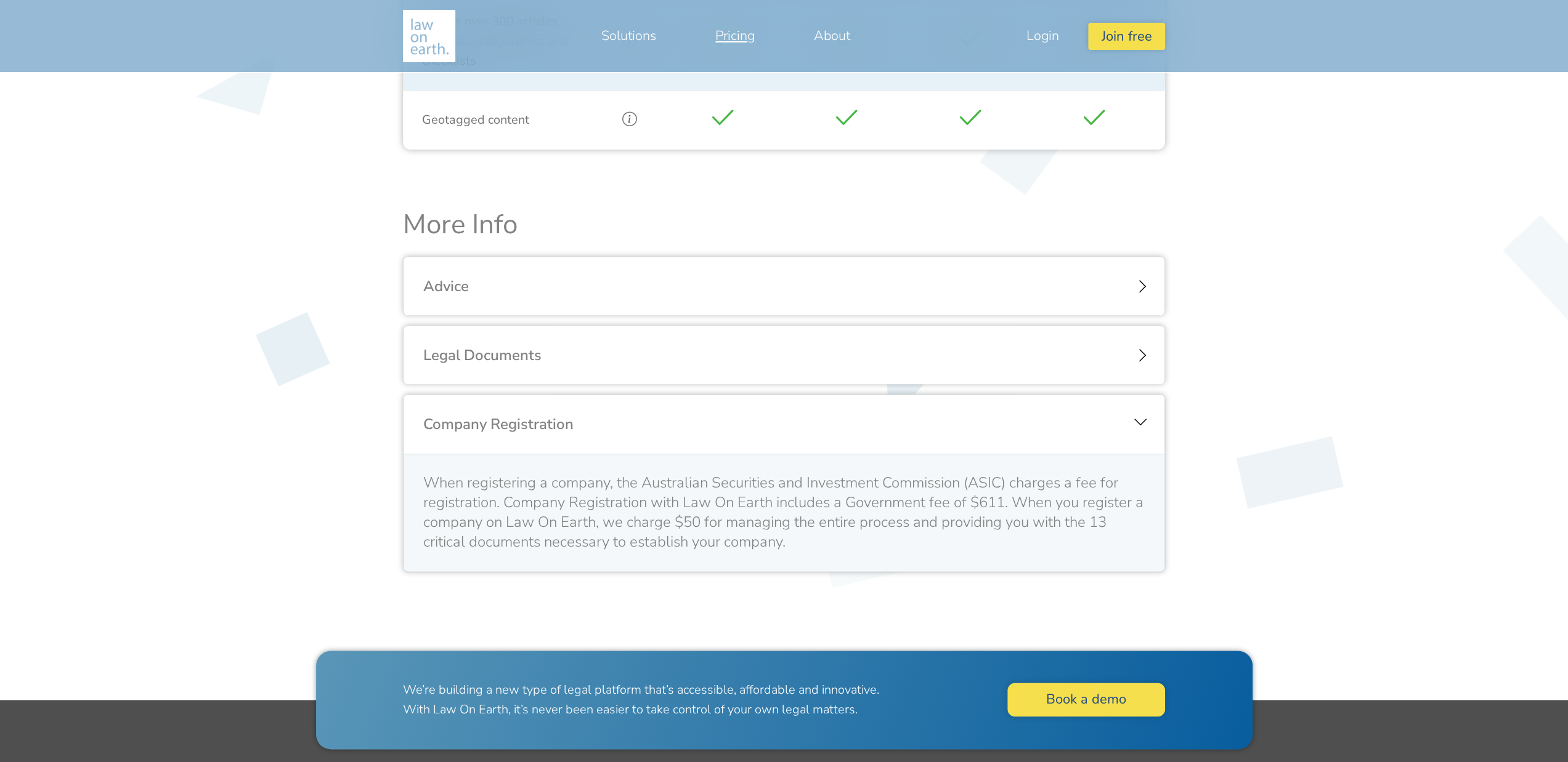
scroll to position [1246, 0]
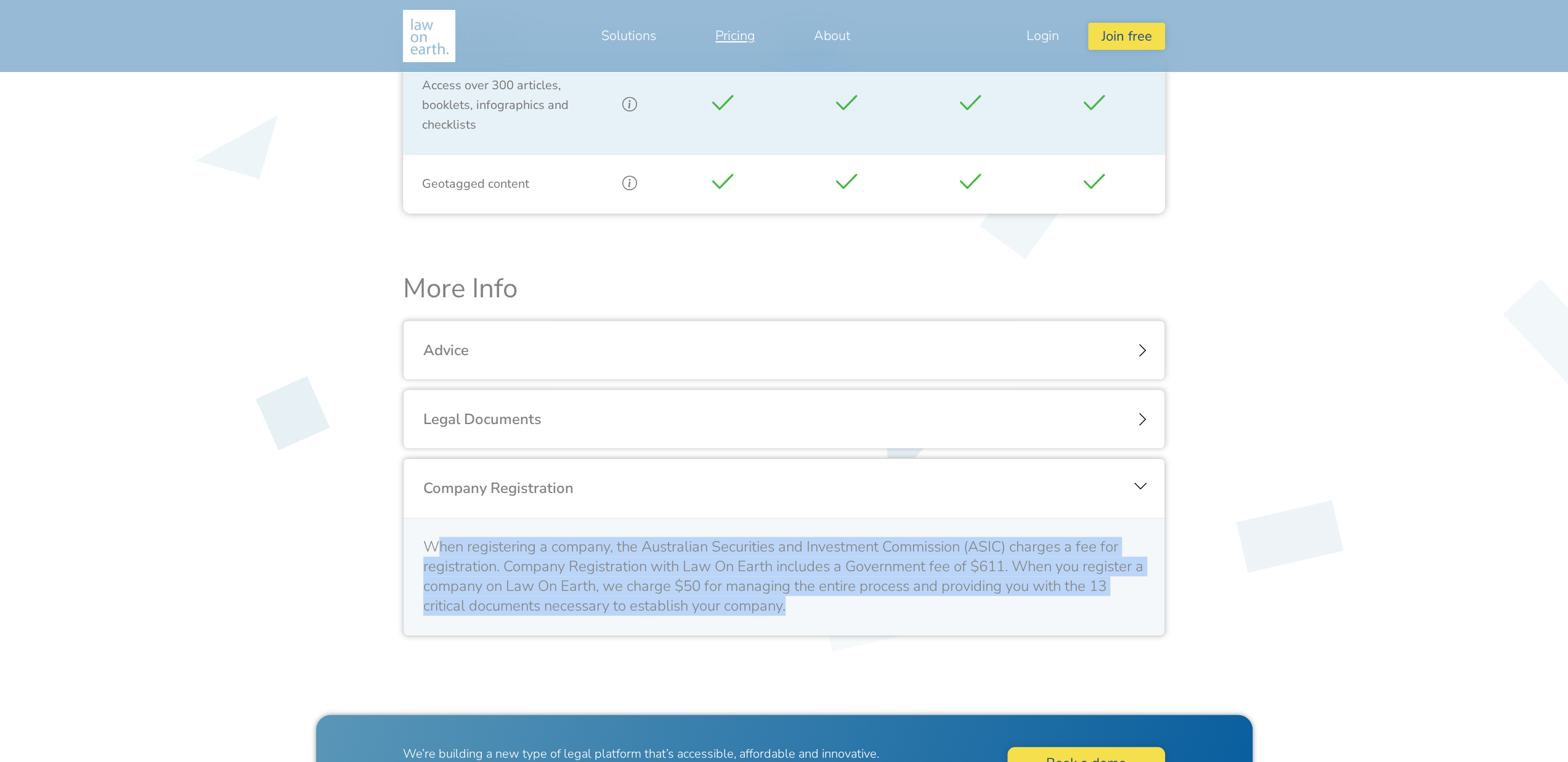
drag, startPoint x: 516, startPoint y: 546, endPoint x: 885, endPoint y: 609, distance: 374.3
click at [885, 609] on div "When registering a company, the Australian Securities and Investment Commission…" at bounding box center [784, 576] width 721 height 79
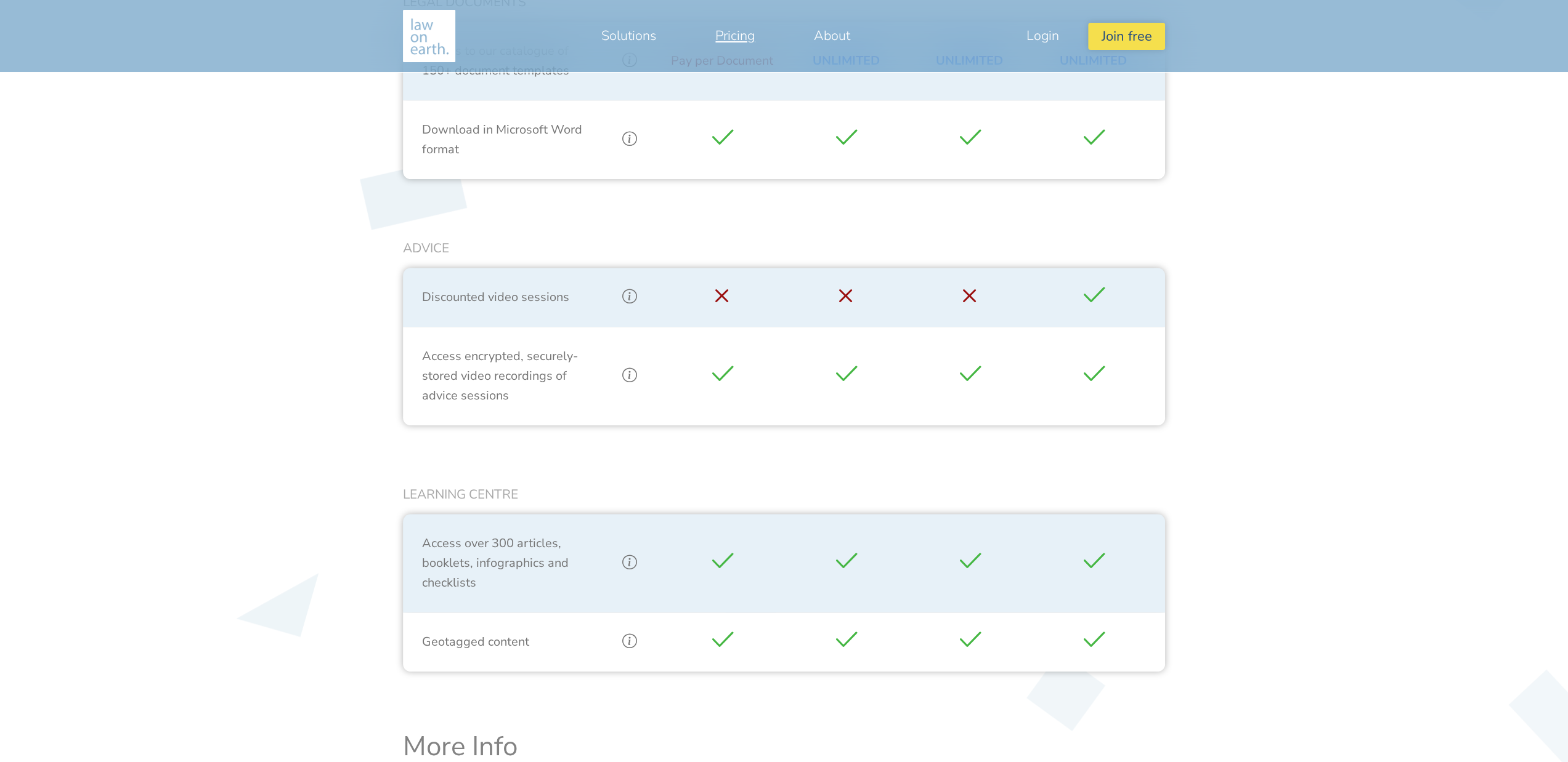
scroll to position [0, 0]
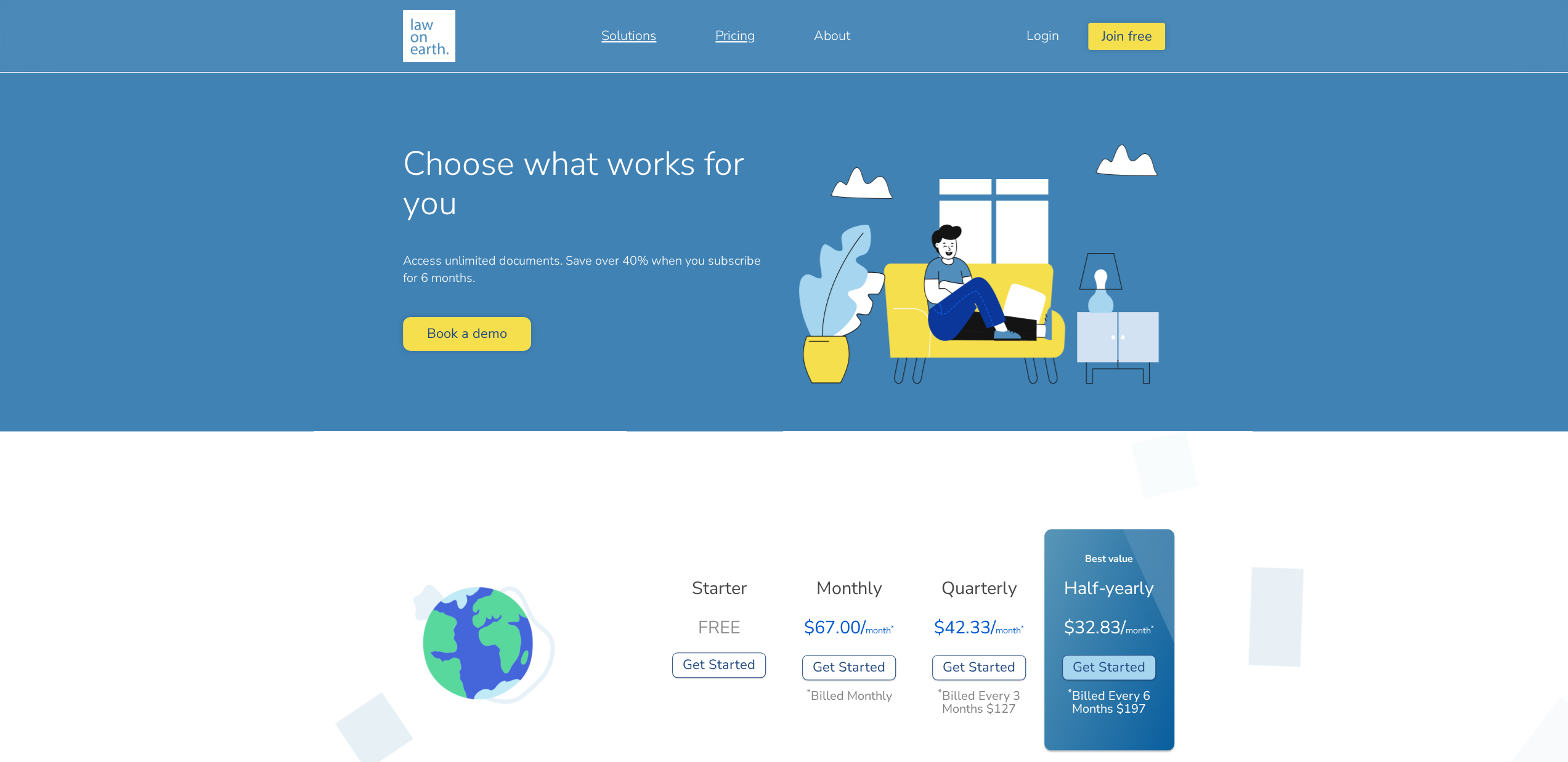
click at [626, 37] on link "Solutions" at bounding box center [628, 36] width 114 height 30
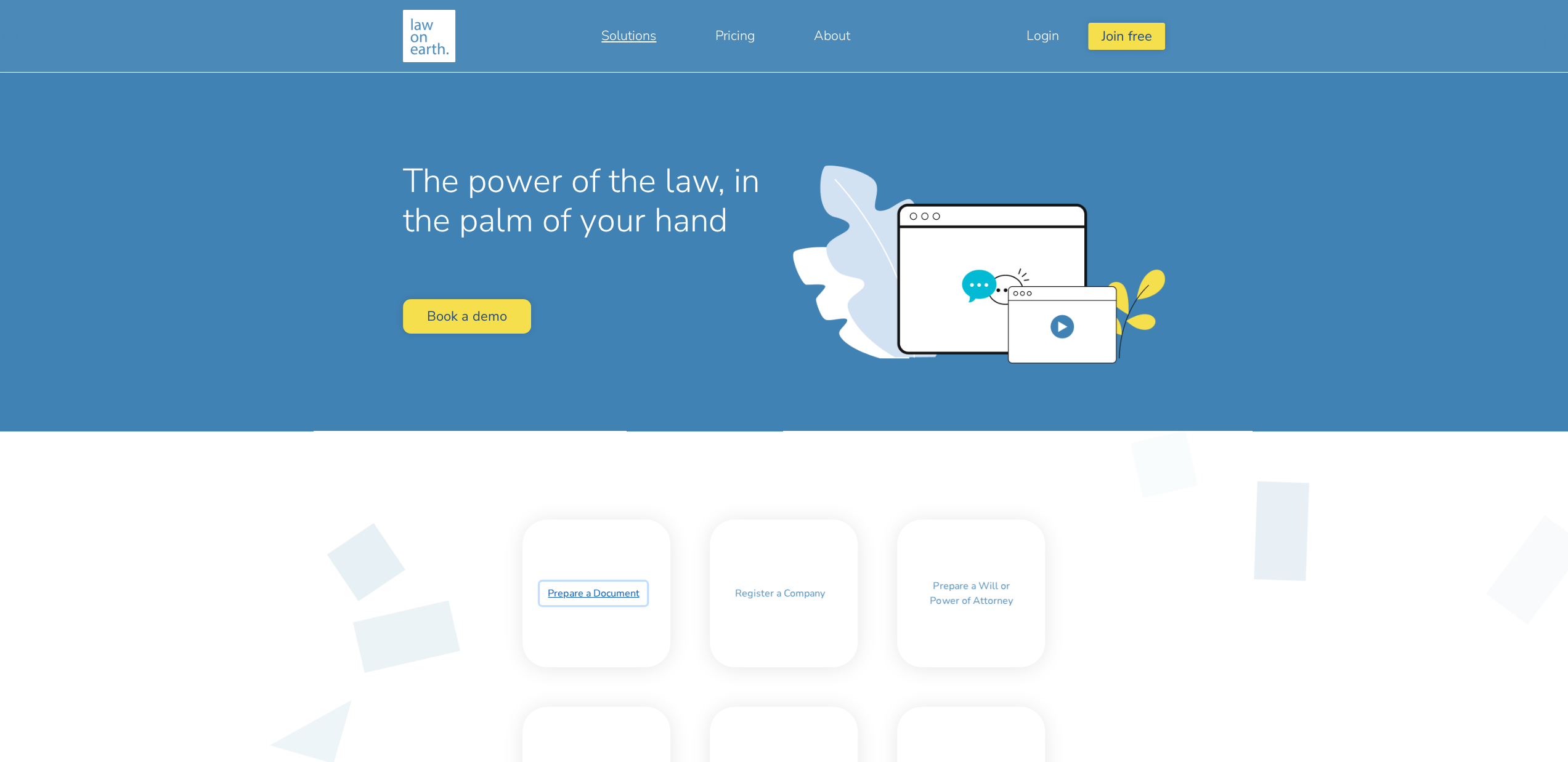
click at [586, 596] on link "Prepare a Document" at bounding box center [593, 593] width 107 height 23
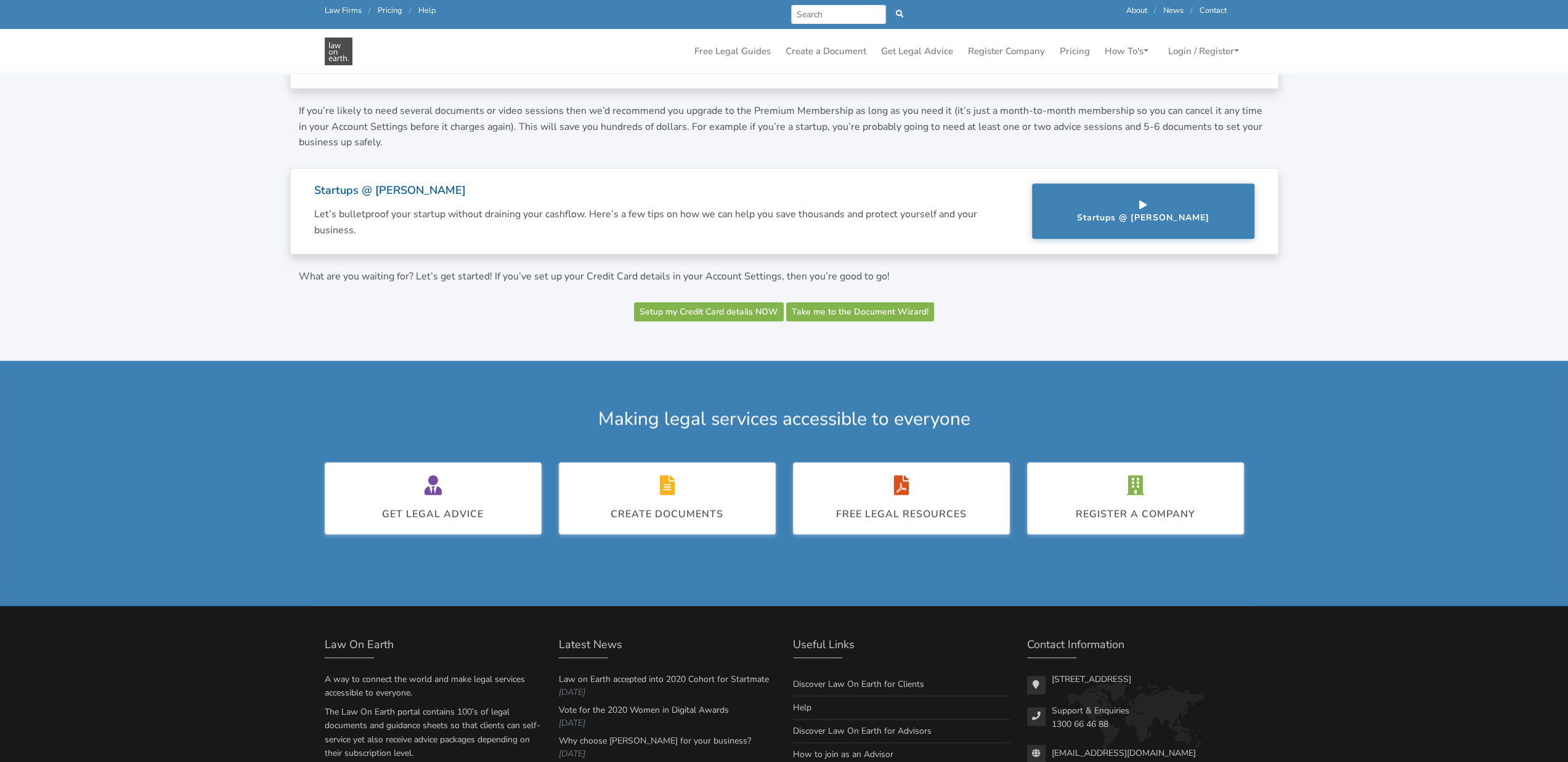
scroll to position [888, 0]
